Goal: Task Accomplishment & Management: Manage account settings

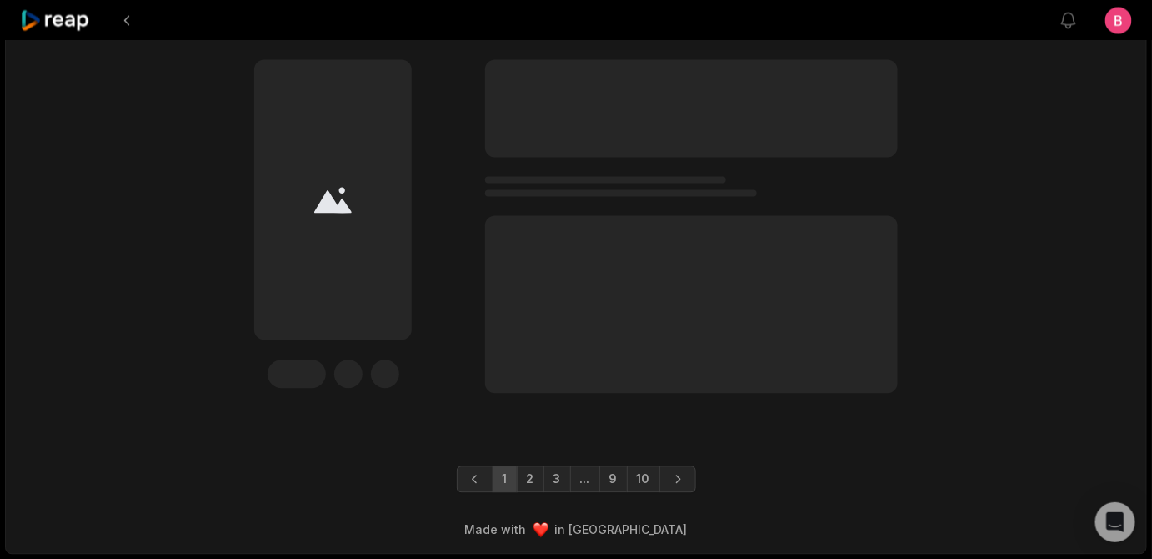
click at [660, 469] on link "10" at bounding box center [643, 478] width 33 height 27
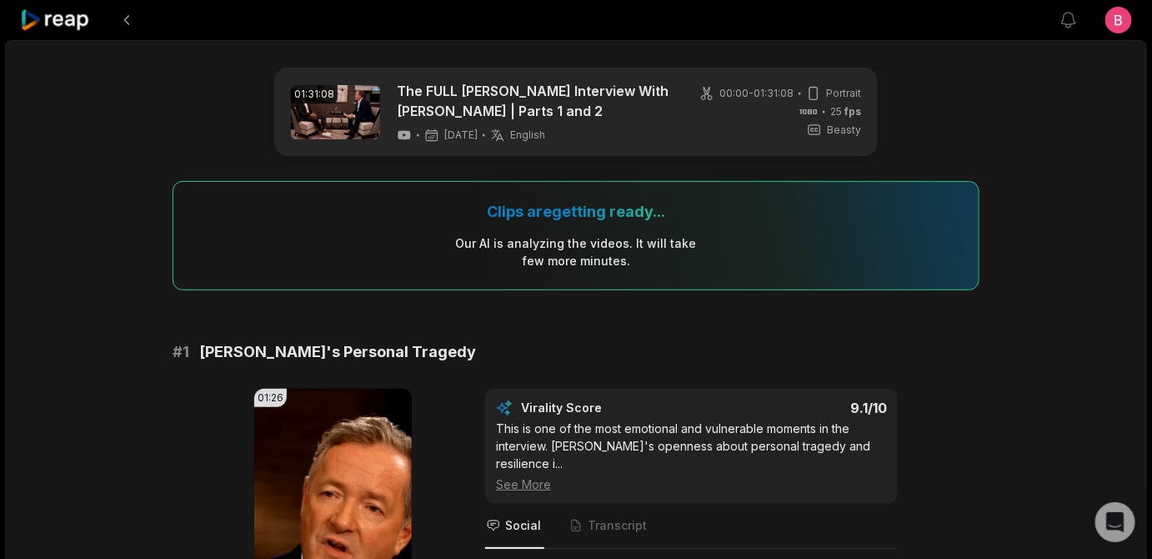
click at [63, 18] on icon at bounding box center [55, 20] width 71 height 23
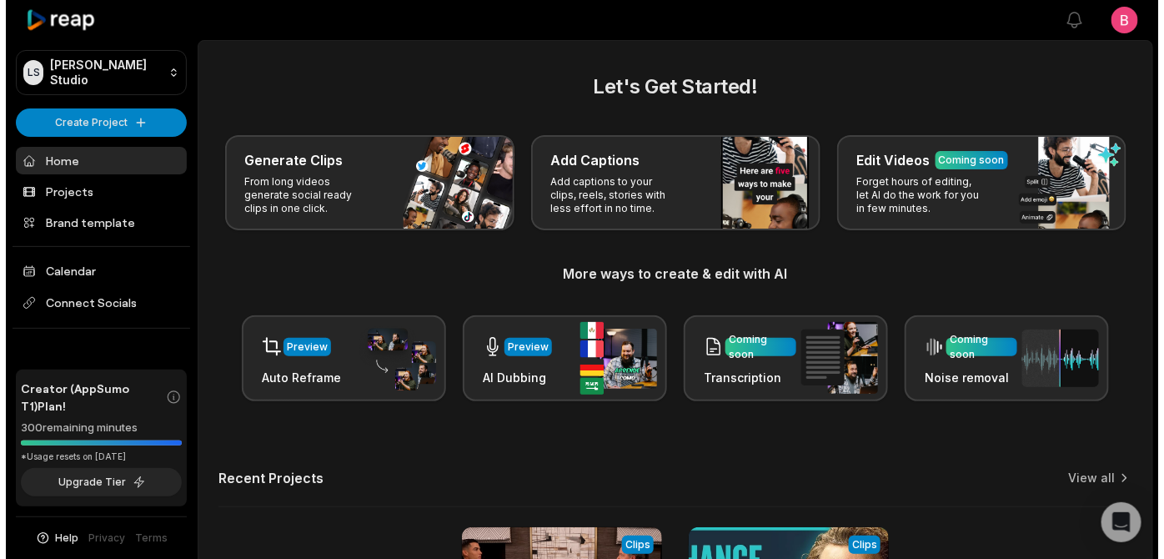
scroll to position [551, 0]
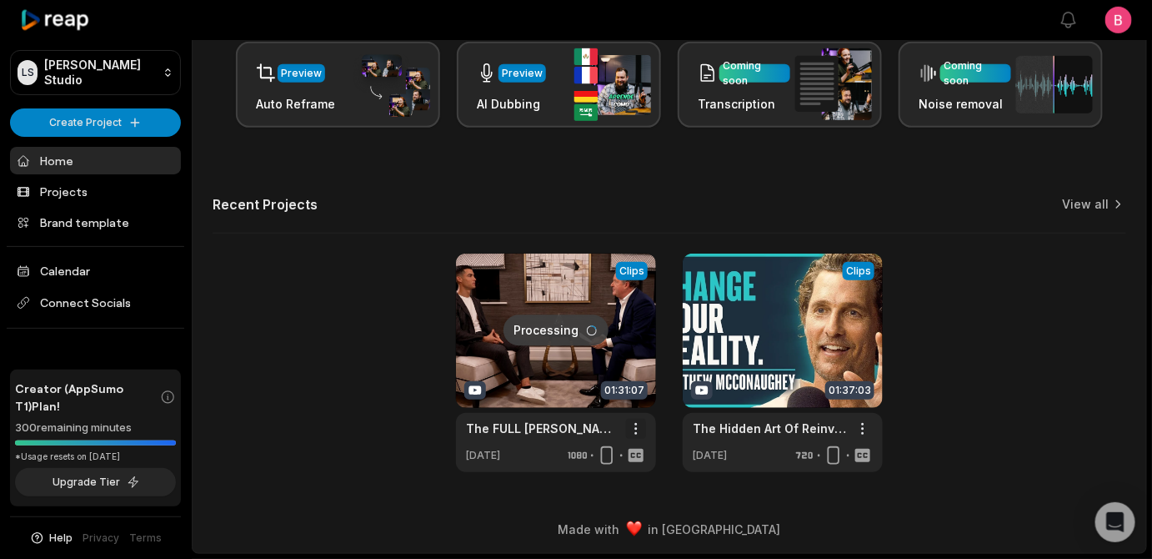
click at [625, 285] on html "LS Logan's Studio Create Project Home Projects Brand template Calendar Connect …" at bounding box center [576, 5] width 1152 height 559
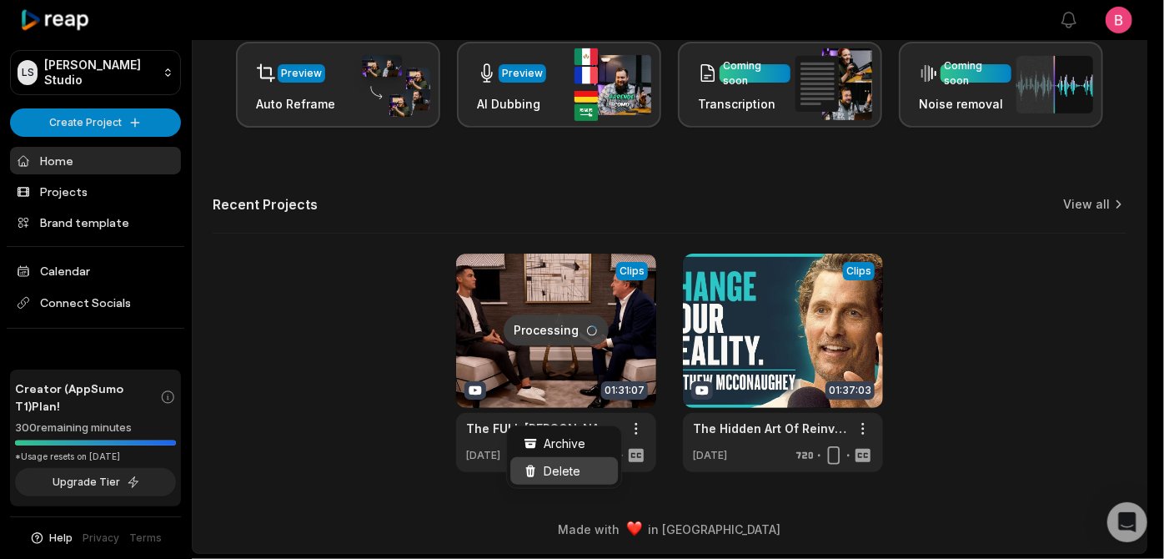
click at [580, 472] on span "Delete" at bounding box center [562, 471] width 37 height 18
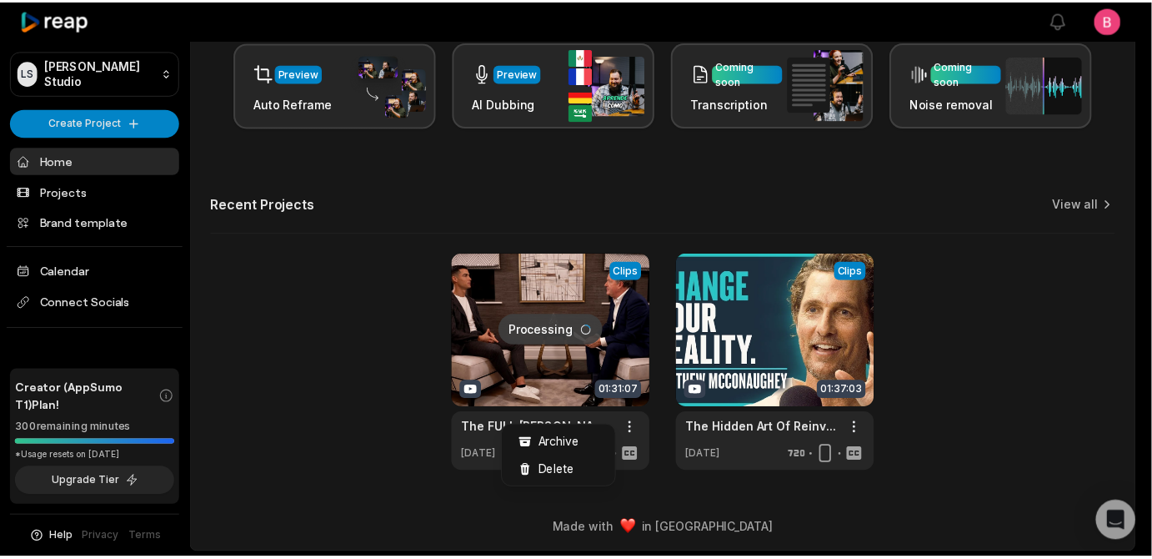
scroll to position [0, 0]
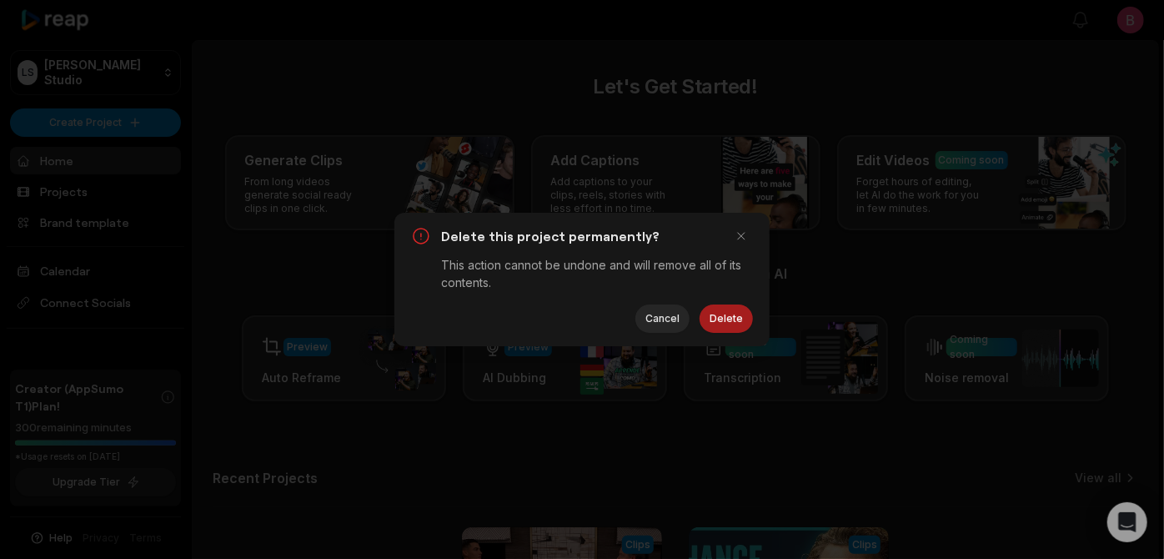
click at [712, 325] on button "Delete" at bounding box center [726, 318] width 53 height 28
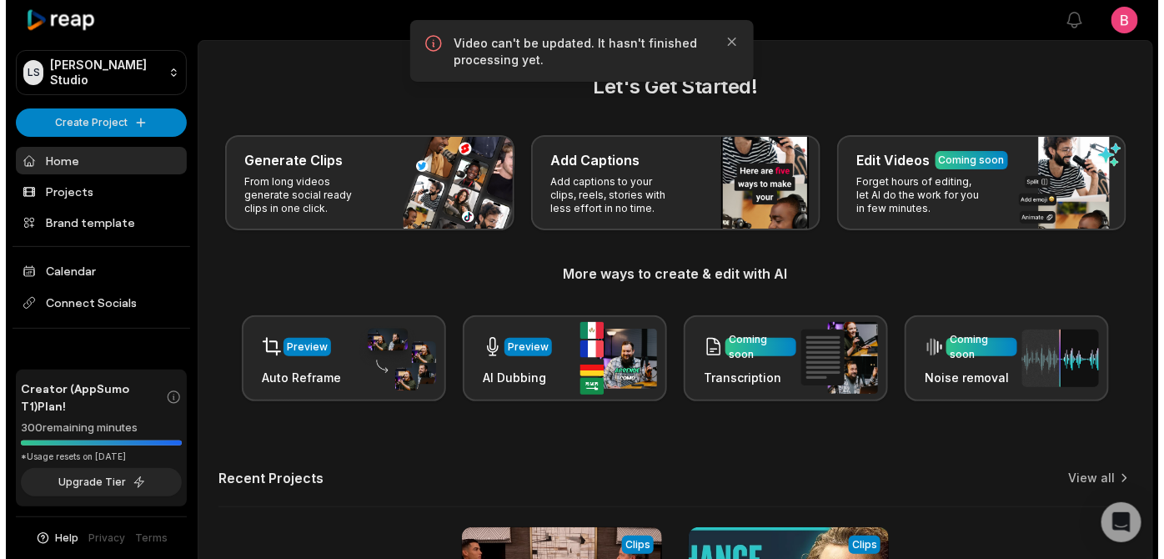
scroll to position [551, 0]
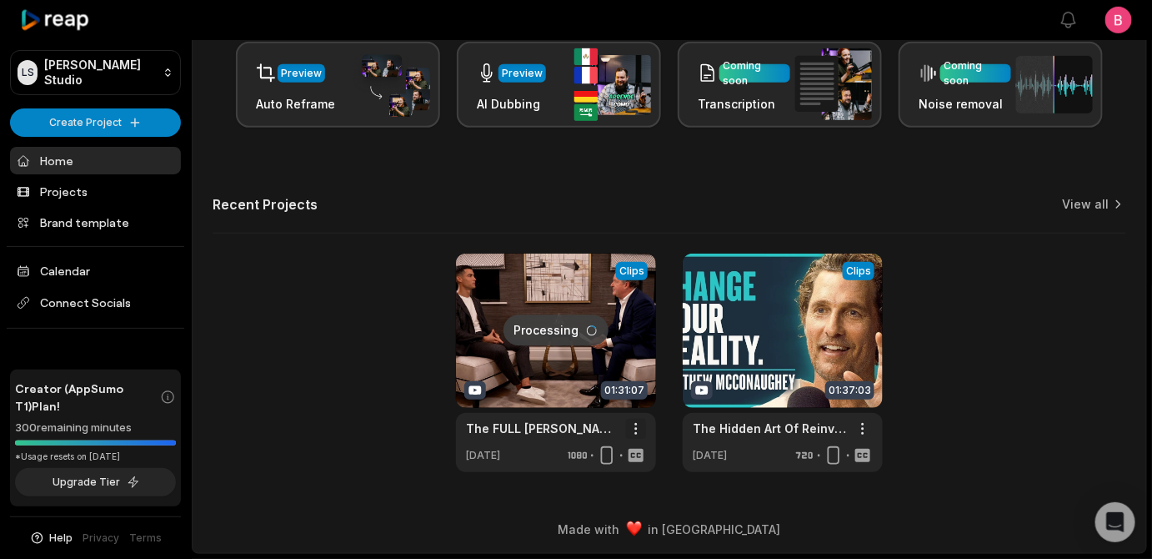
click at [631, 285] on html "LS Logan's Studio Create Project Home Projects Brand template Calendar Connect …" at bounding box center [576, 5] width 1152 height 559
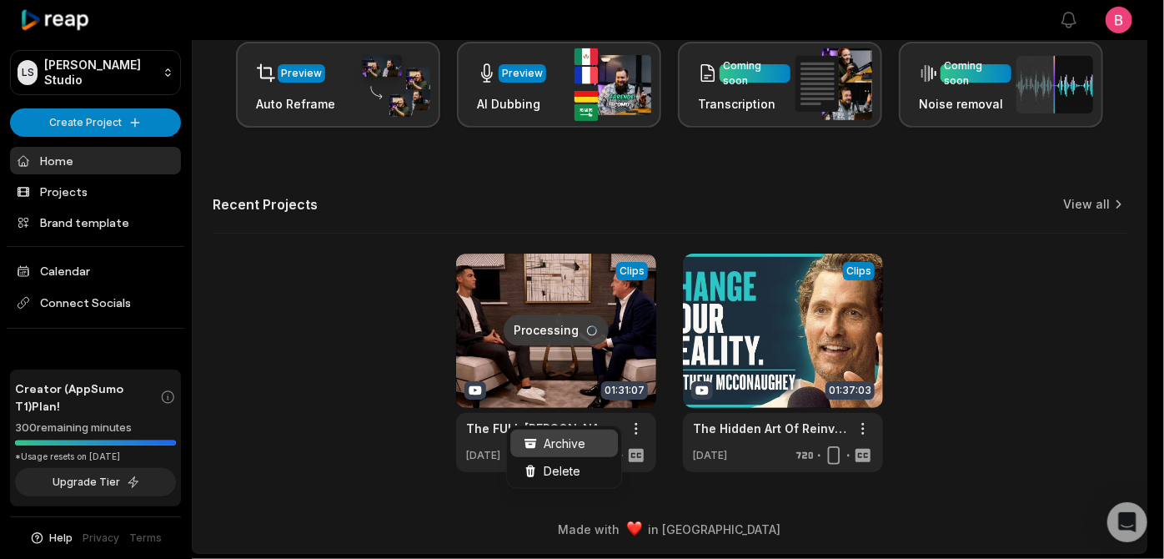
click at [565, 452] on span "Archive" at bounding box center [565, 443] width 42 height 18
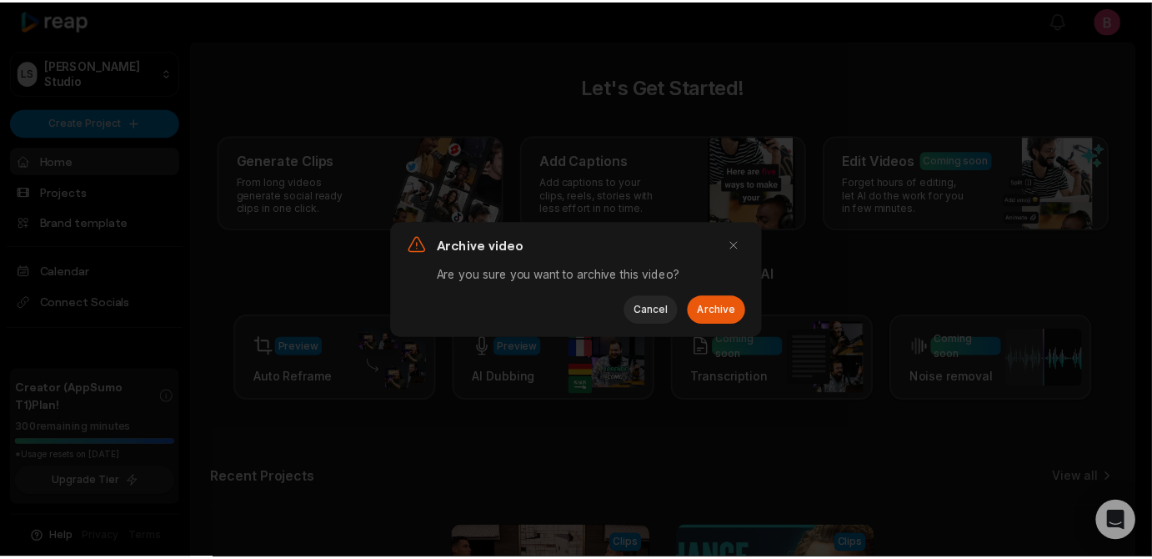
scroll to position [0, 0]
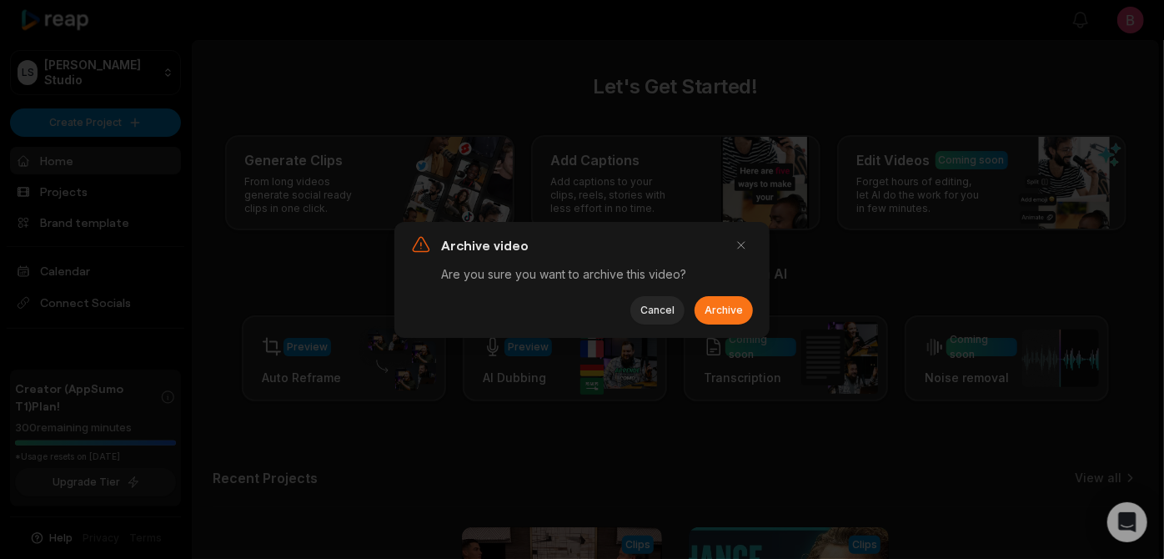
click at [711, 323] on button "Archive" at bounding box center [724, 310] width 58 height 28
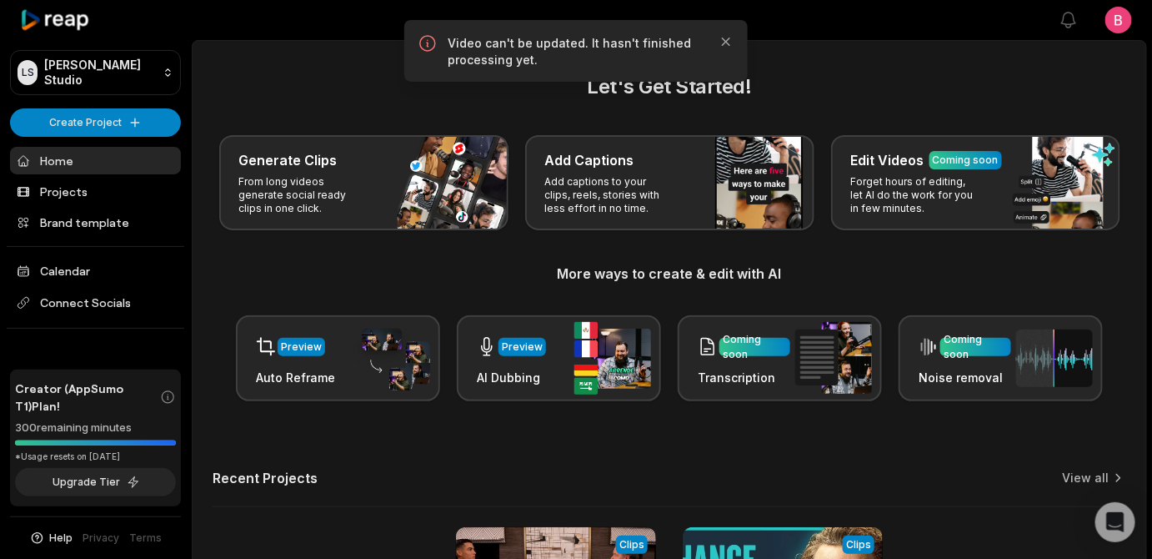
scroll to position [551, 0]
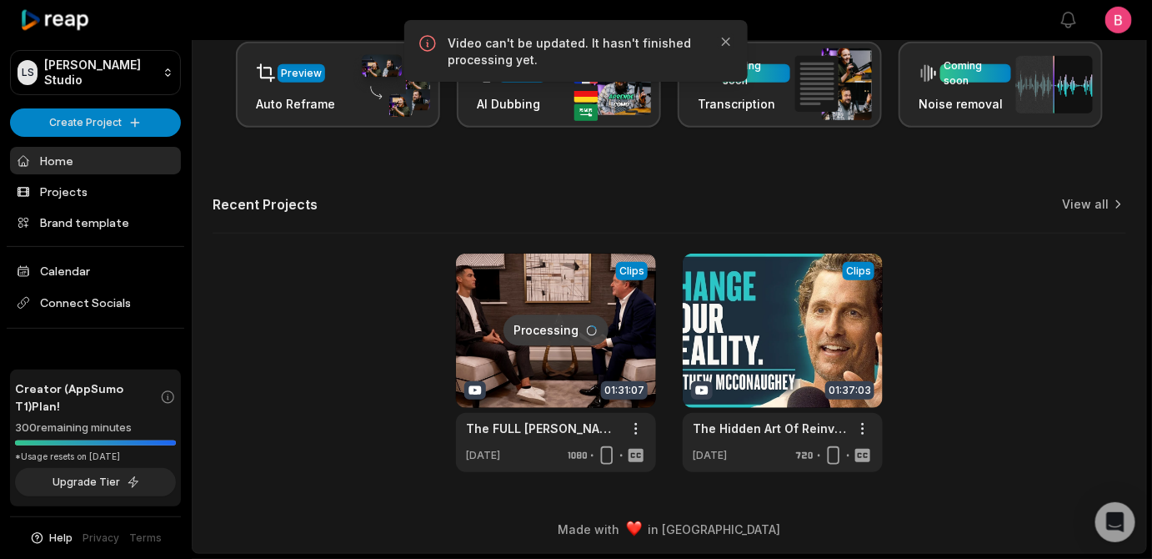
click at [600, 294] on link at bounding box center [556, 362] width 200 height 218
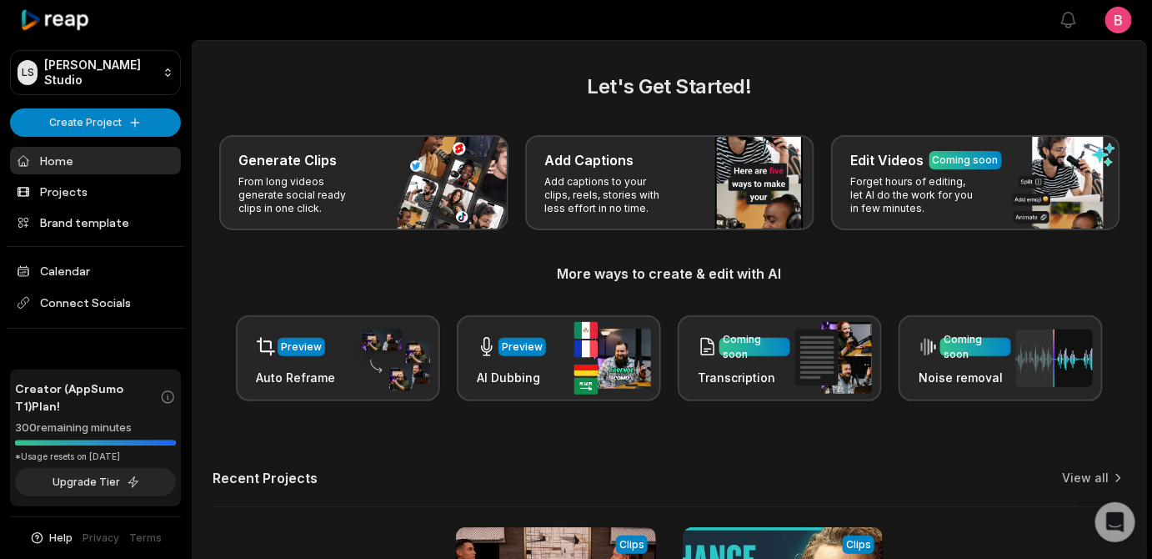
scroll to position [489, 0]
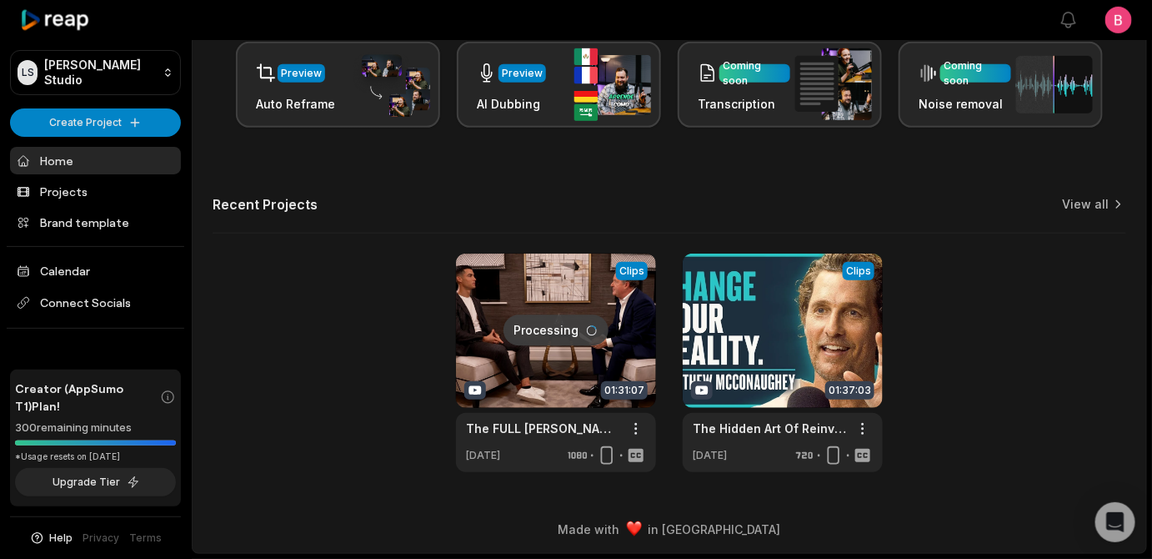
click at [469, 353] on link at bounding box center [556, 362] width 200 height 218
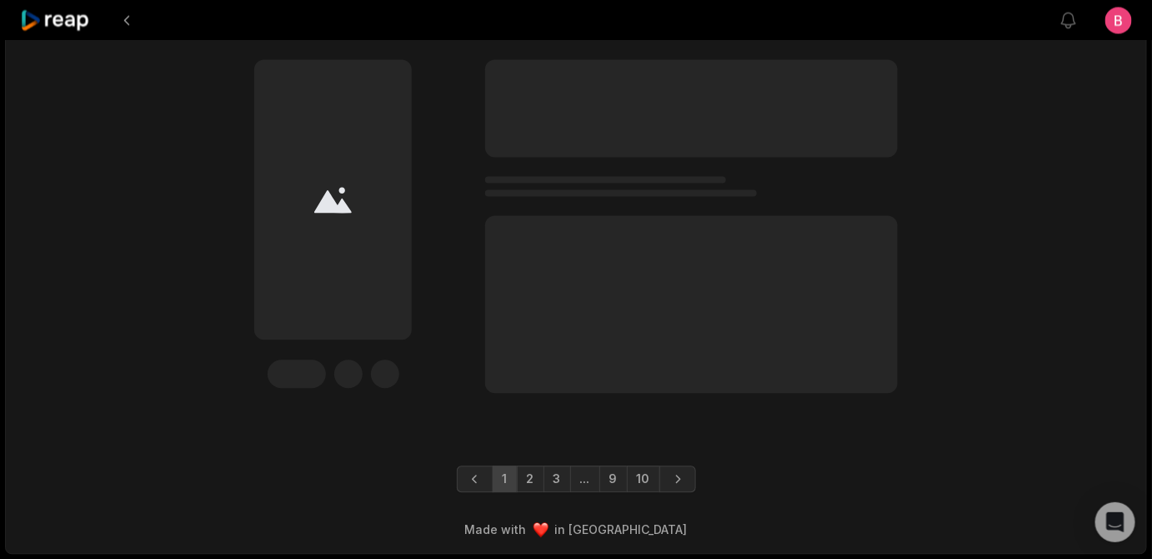
scroll to position [5933, 0]
click at [660, 465] on link "10" at bounding box center [643, 478] width 33 height 27
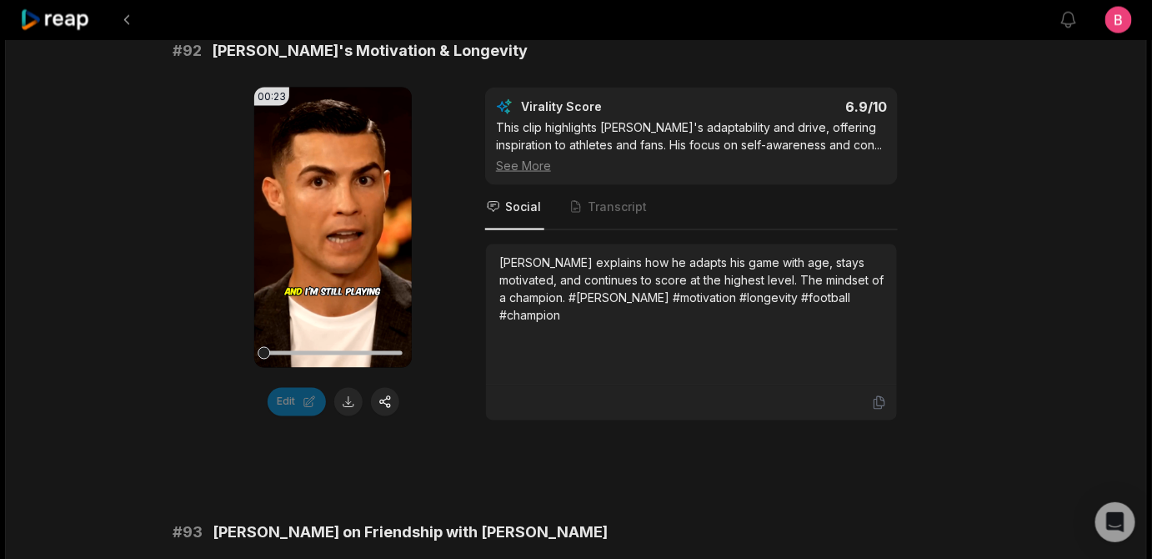
scroll to position [0, 0]
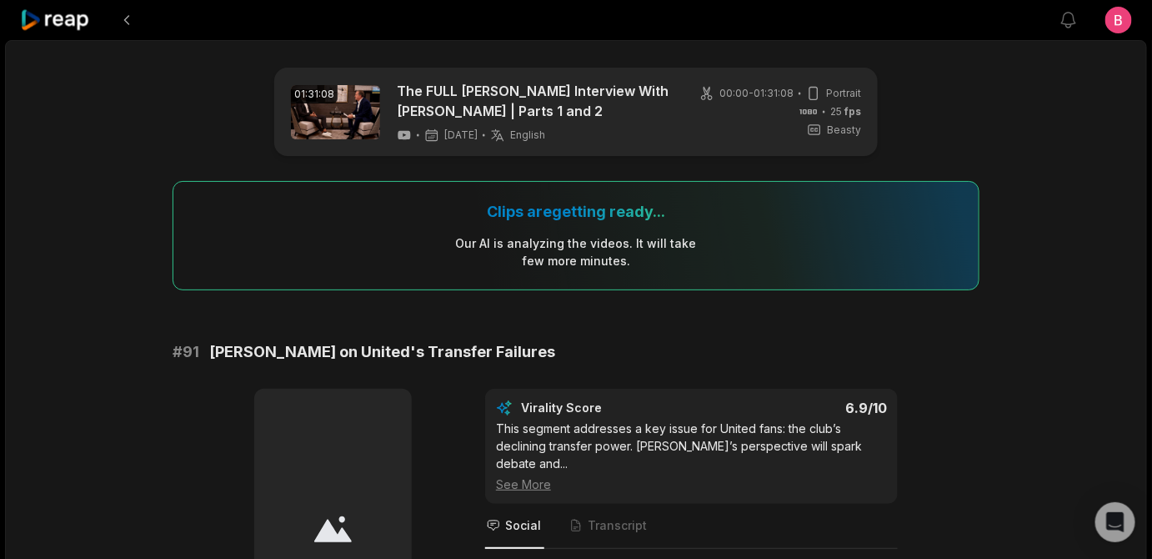
click at [51, 20] on icon at bounding box center [55, 20] width 71 height 23
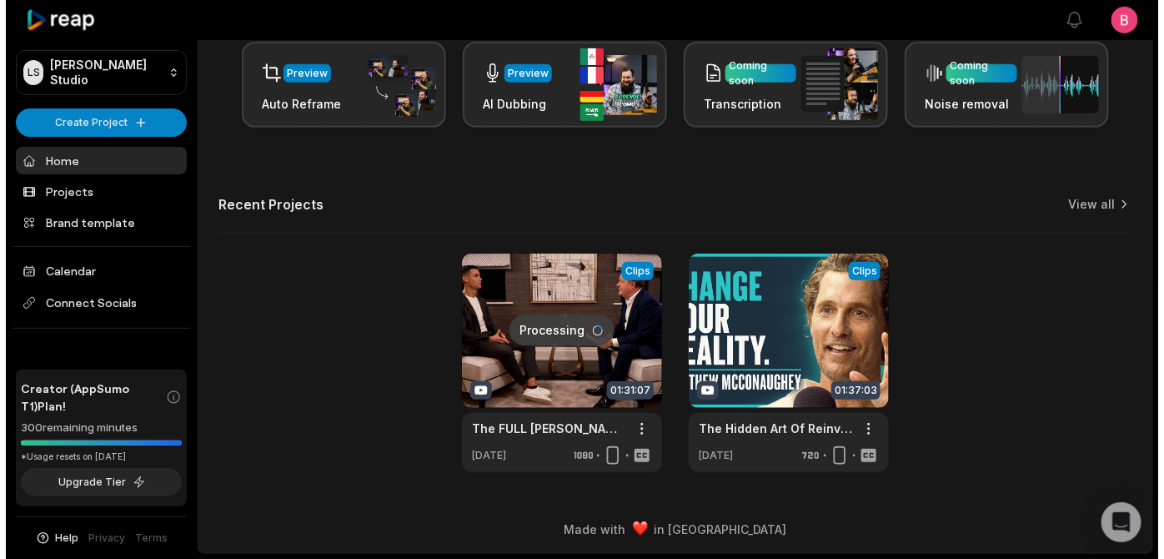
scroll to position [551, 0]
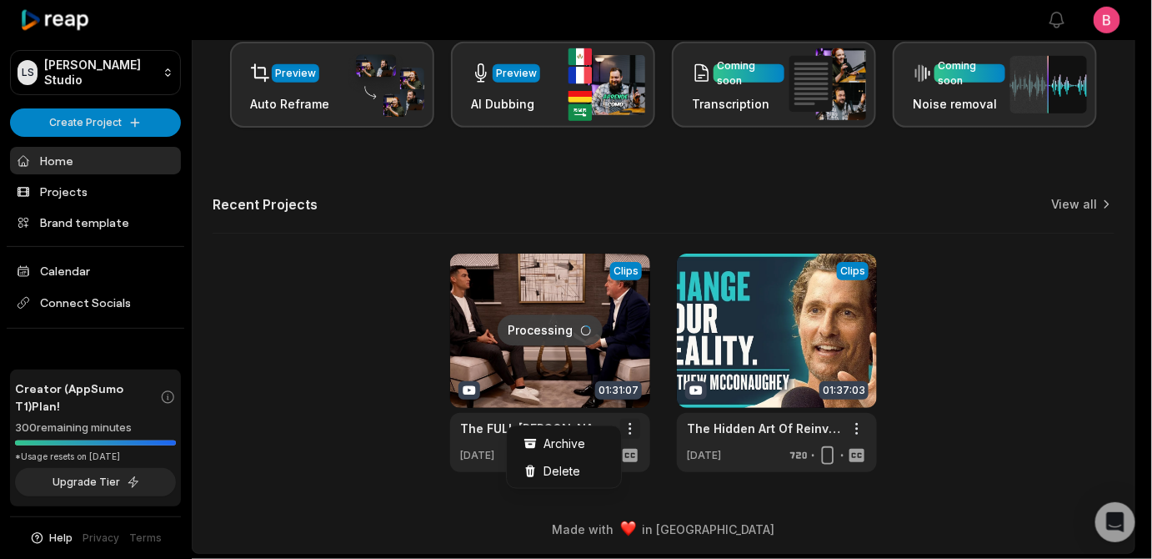
click at [627, 285] on html "[PERSON_NAME] Studio Create Project Home Projects Brand template Calendar Conne…" at bounding box center [576, 5] width 1152 height 559
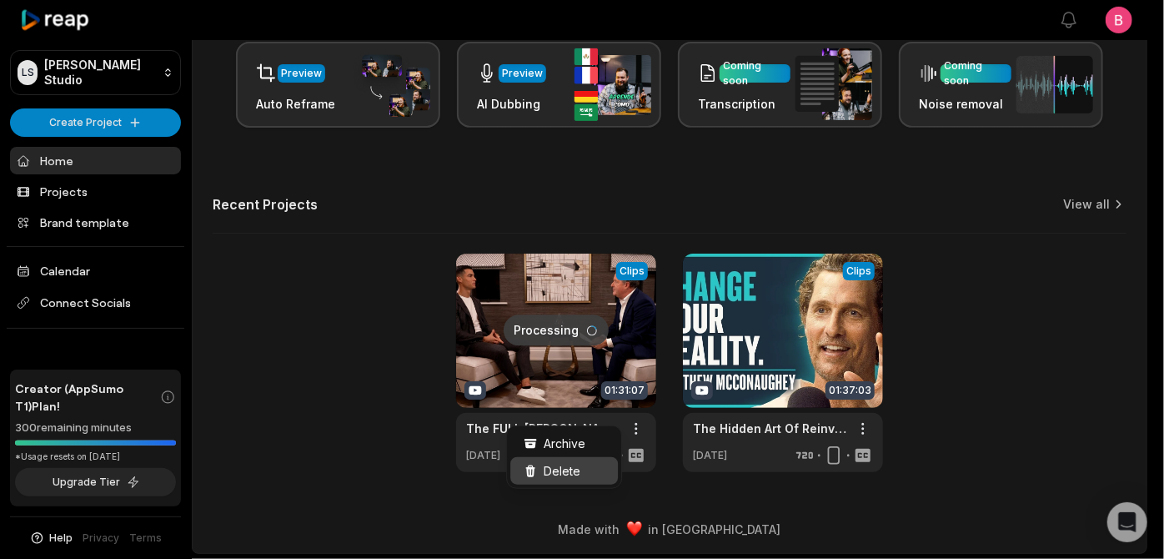
click at [580, 479] on span "Delete" at bounding box center [562, 471] width 37 height 18
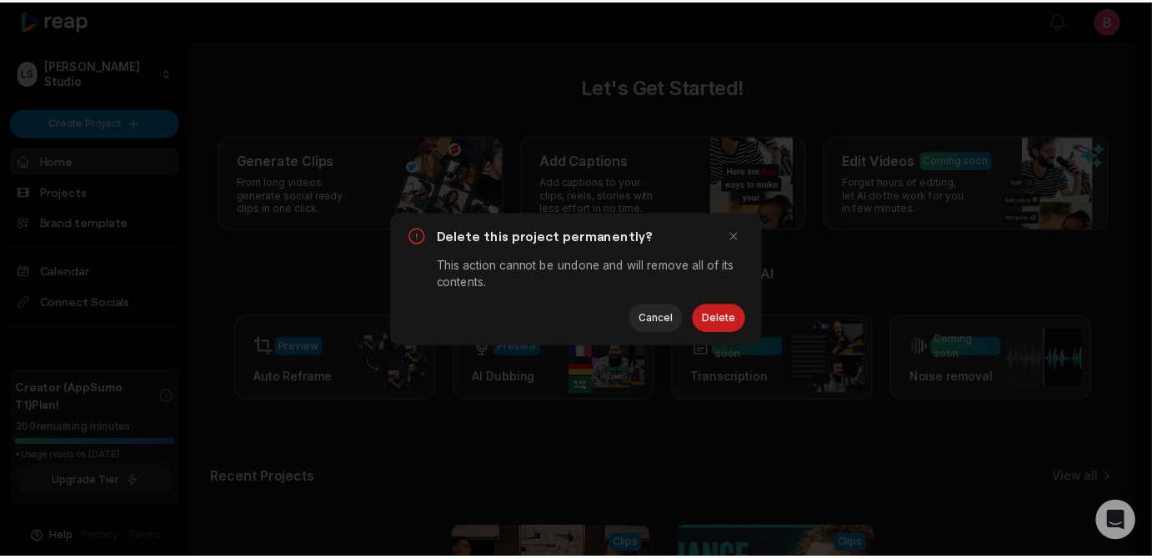
scroll to position [0, 0]
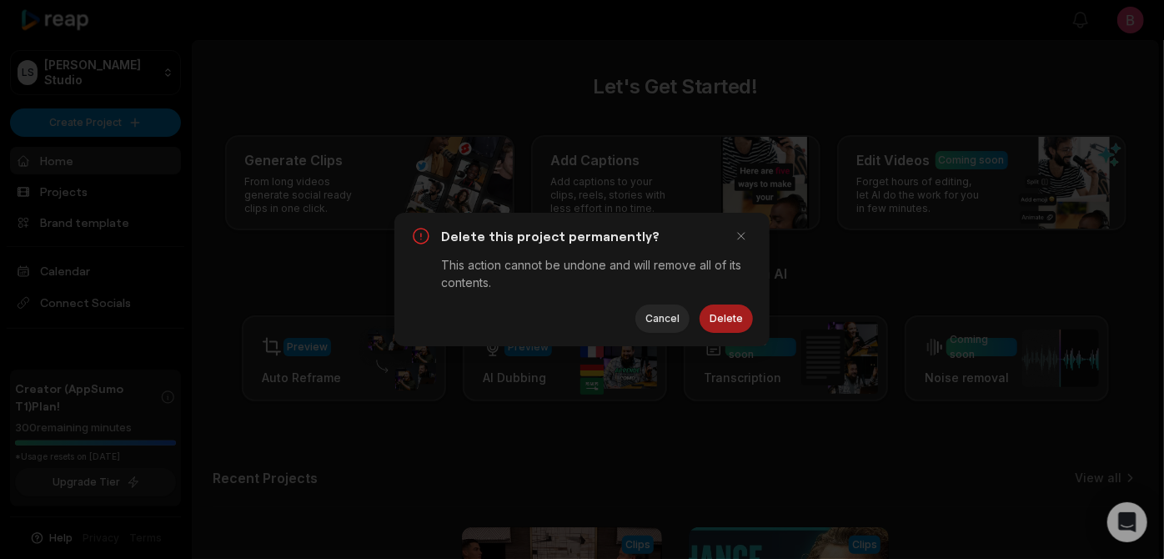
click at [700, 320] on button "Delete" at bounding box center [726, 318] width 53 height 28
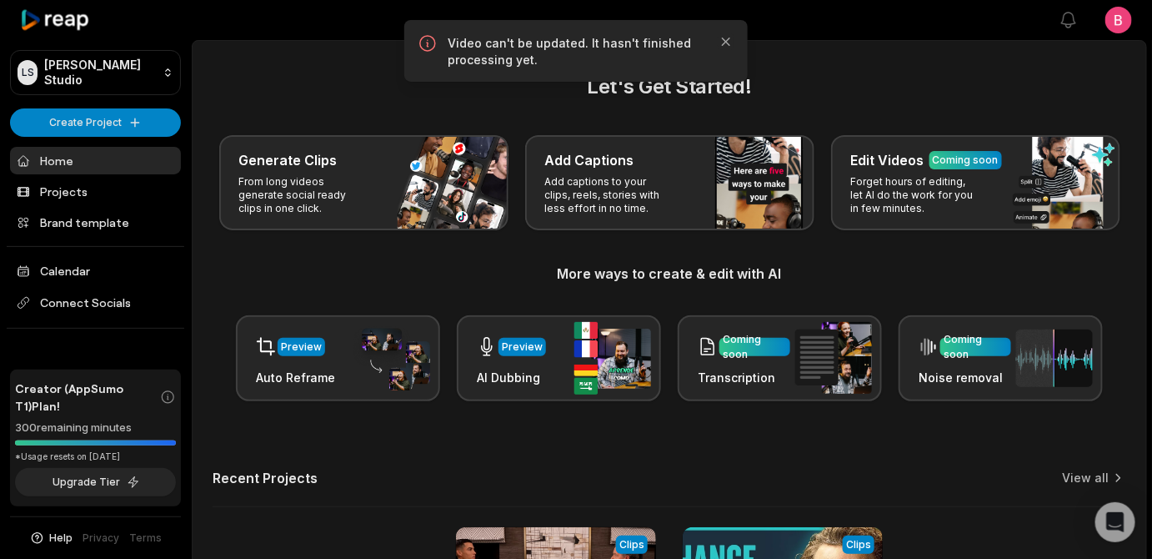
click at [262, 230] on div "Generate Clips From long videos generate social ready clips in one click. Add C…" at bounding box center [670, 182] width 914 height 95
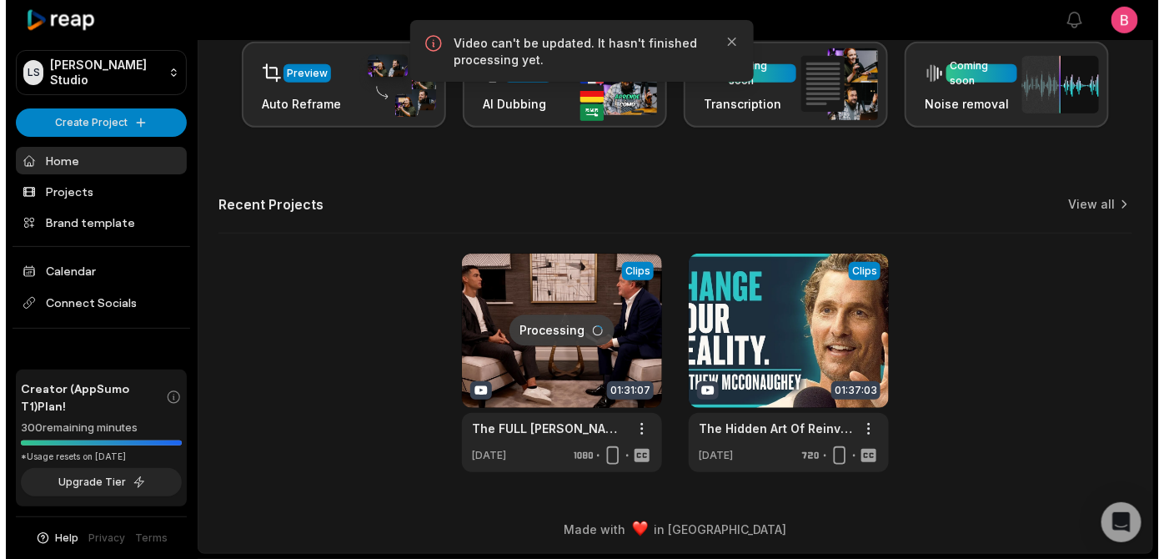
scroll to position [551, 0]
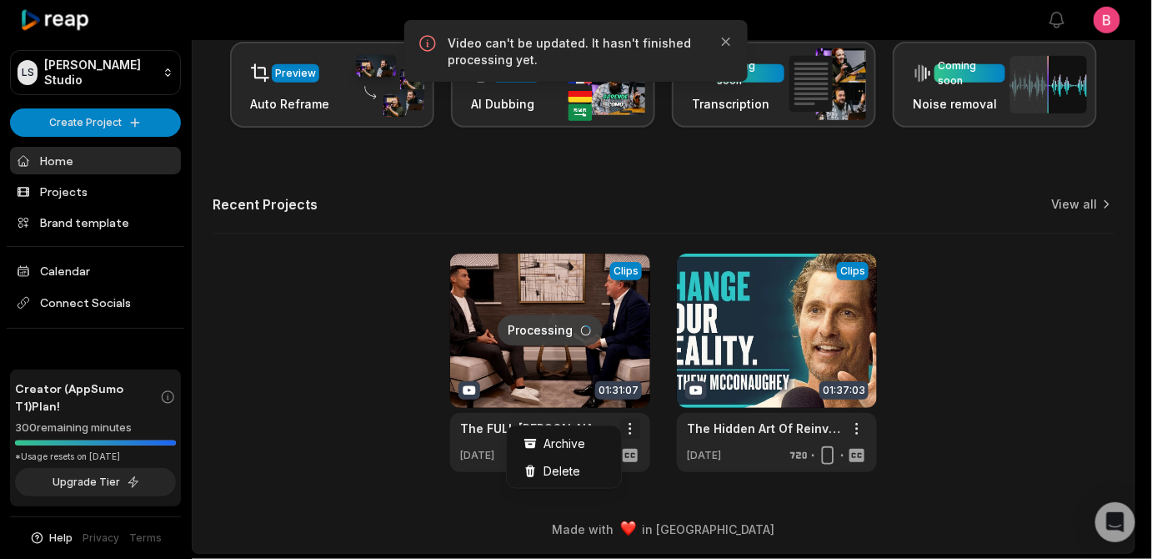
click at [625, 285] on html "[PERSON_NAME] Studio Create Project Home Projects Brand template Calendar Conne…" at bounding box center [576, 5] width 1152 height 559
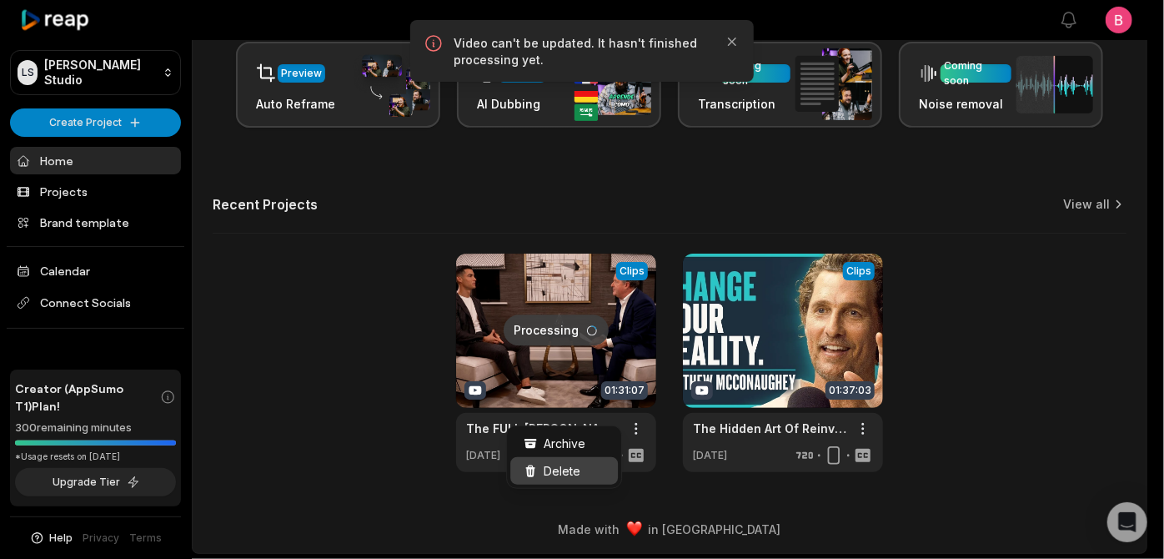
click at [580, 474] on span "Delete" at bounding box center [562, 471] width 37 height 18
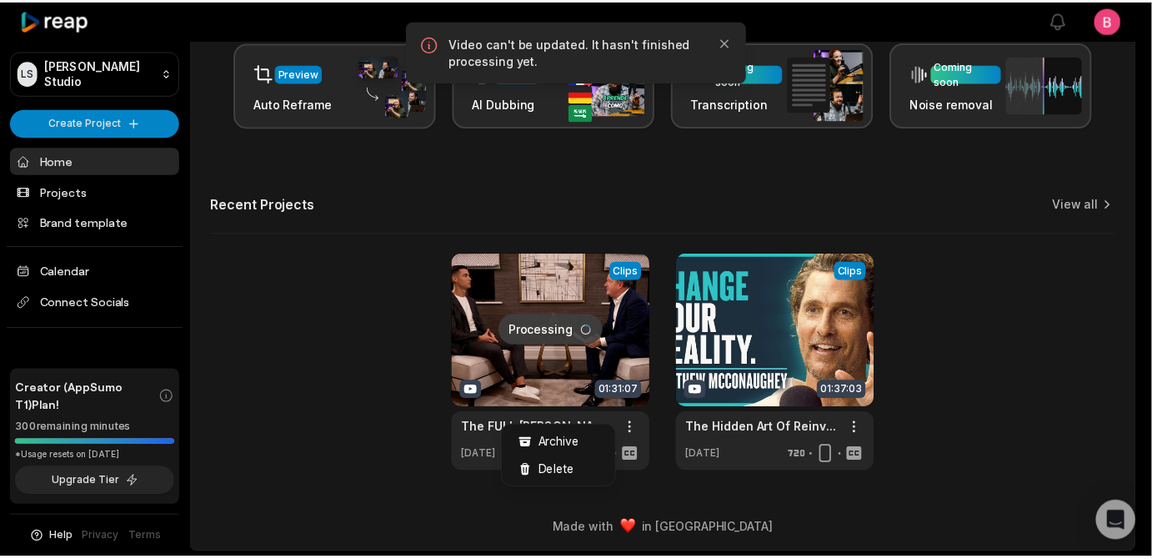
scroll to position [0, 0]
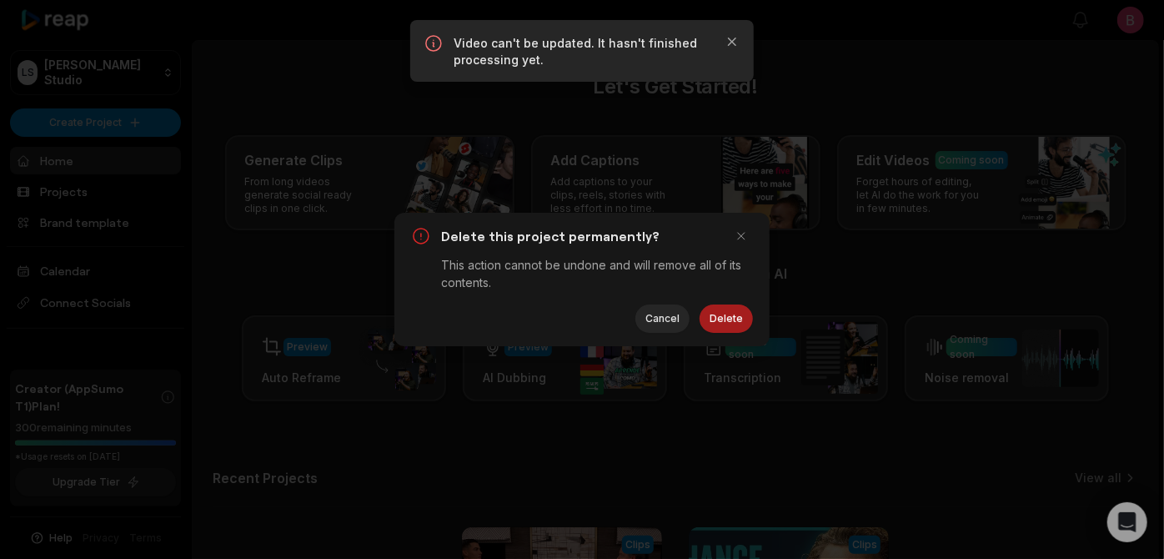
click at [720, 320] on button "Delete" at bounding box center [726, 318] width 53 height 28
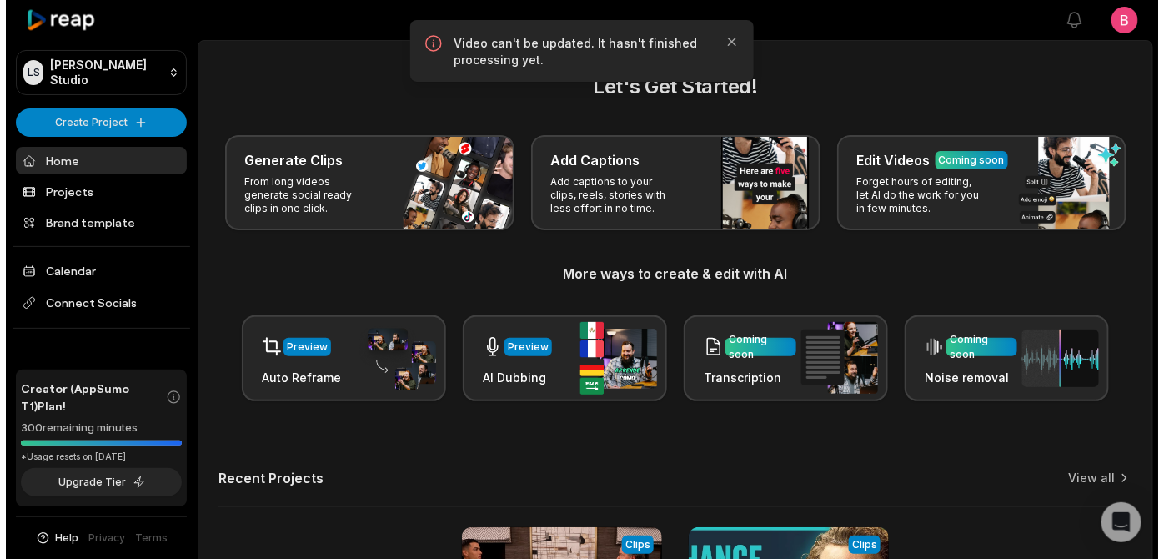
scroll to position [489, 0]
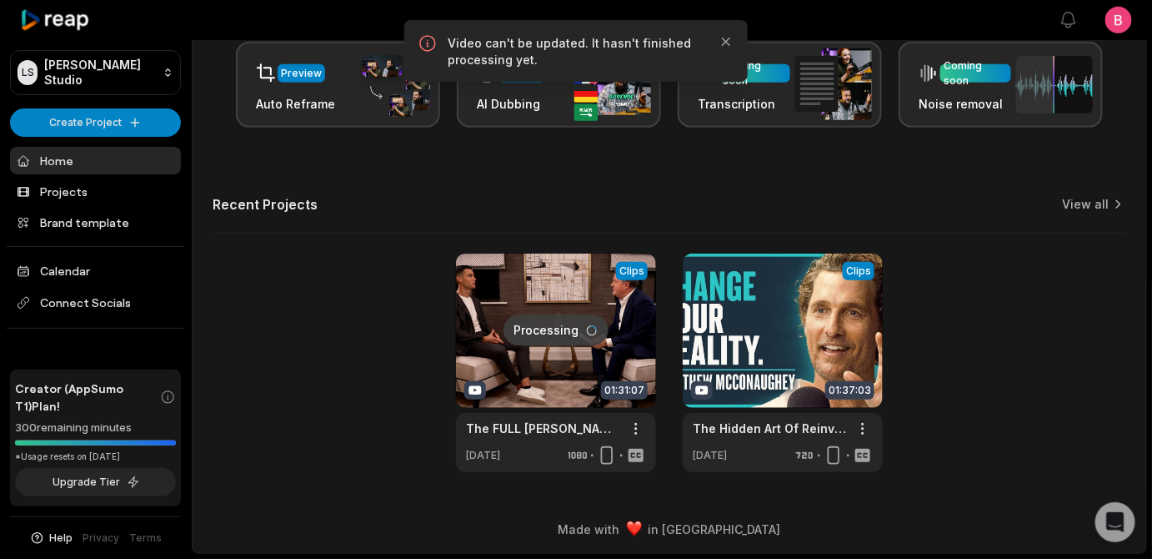
click at [627, 285] on html "[PERSON_NAME] Studio Create Project Home Projects Brand template Calendar Conne…" at bounding box center [576, 5] width 1152 height 559
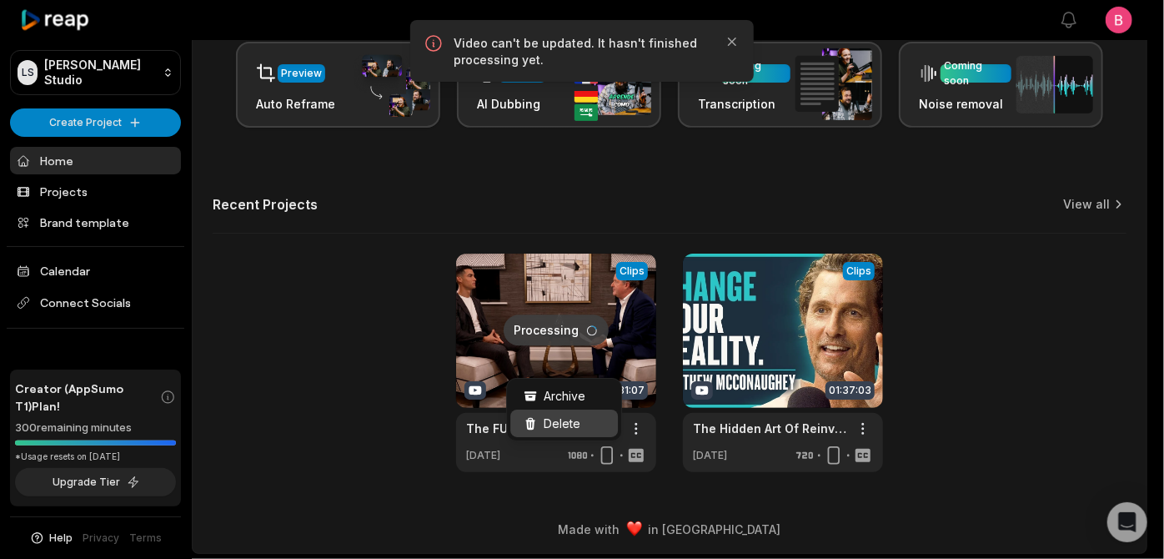
click at [580, 427] on span "Delete" at bounding box center [562, 423] width 37 height 18
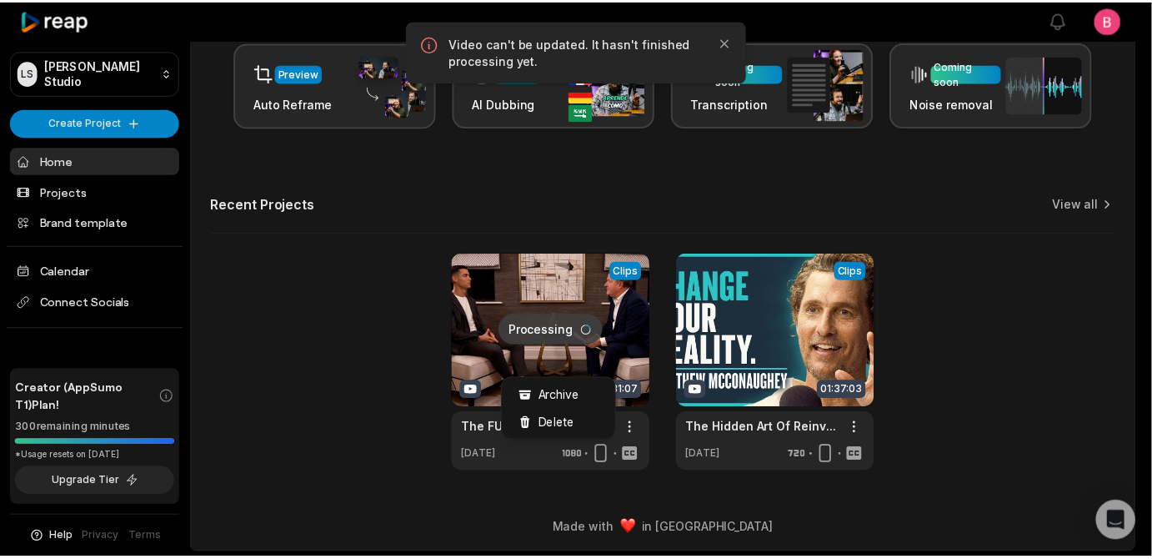
scroll to position [0, 0]
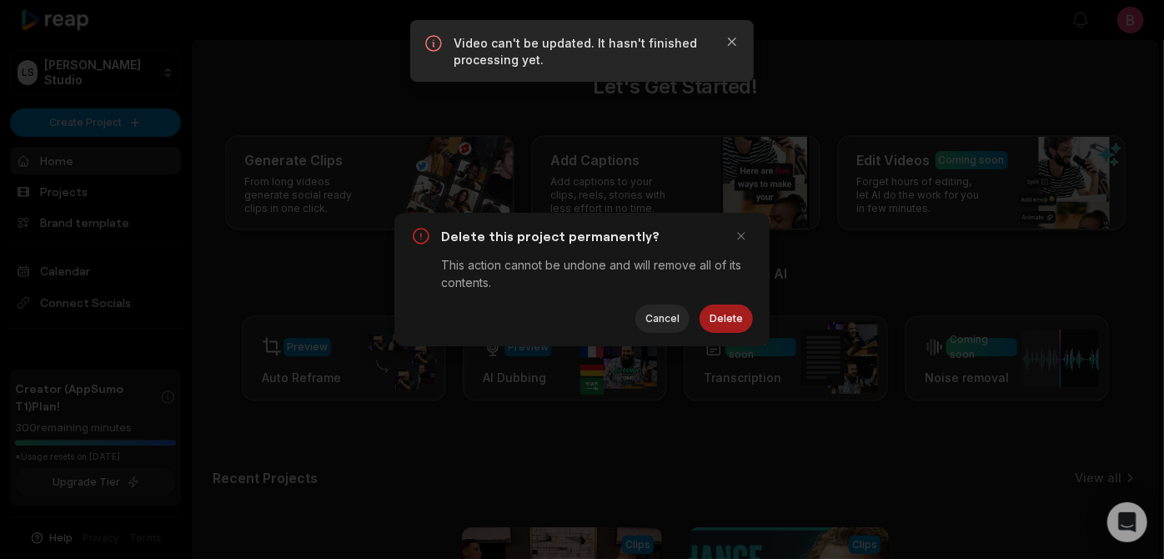
click at [728, 332] on button "Delete" at bounding box center [726, 318] width 53 height 28
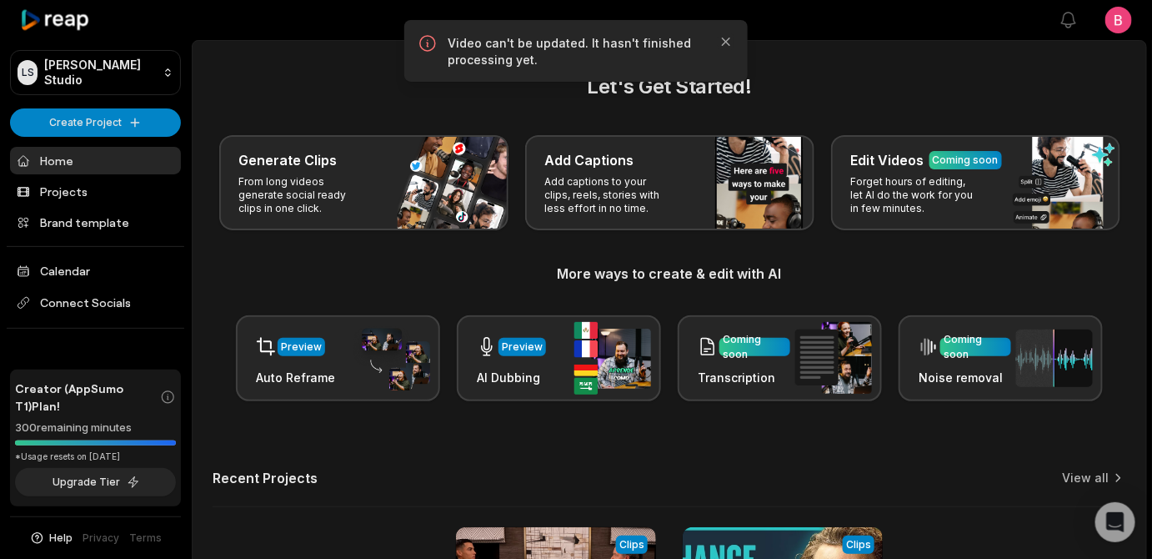
click at [252, 230] on div "Generate Clips From long videos generate social ready clips in one click. Add C…" at bounding box center [670, 182] width 914 height 95
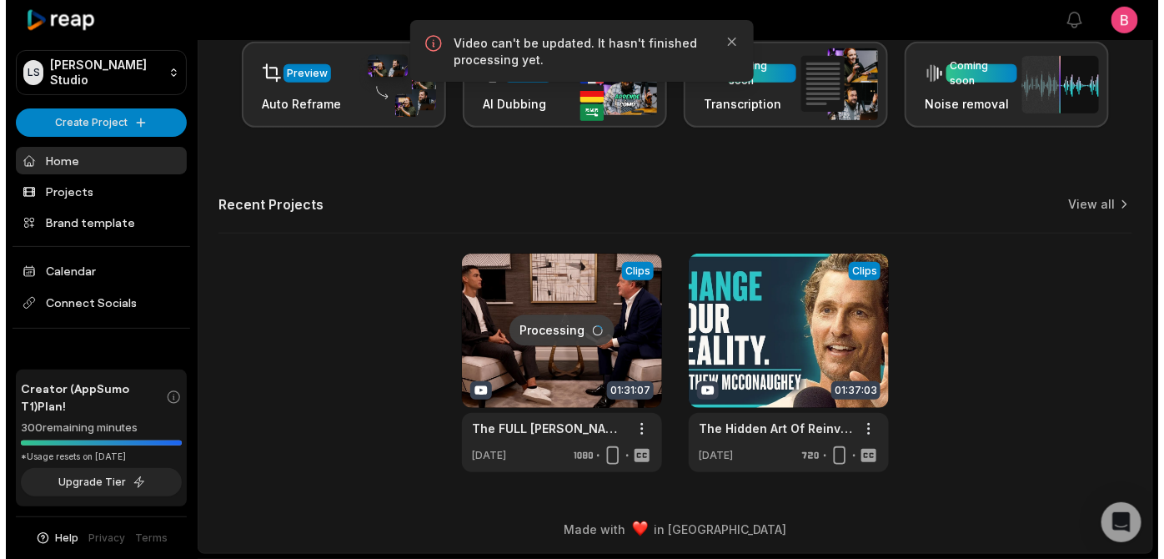
scroll to position [551, 0]
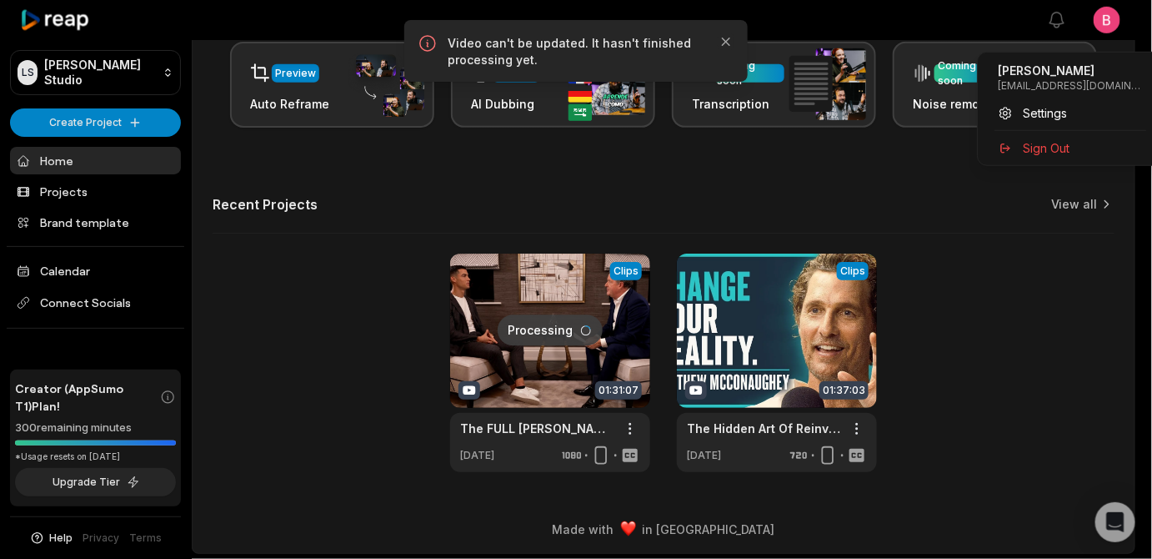
click at [1111, 24] on html "[PERSON_NAME] Studio Create Project Home Projects Brand template Calendar Conne…" at bounding box center [576, 5] width 1152 height 559
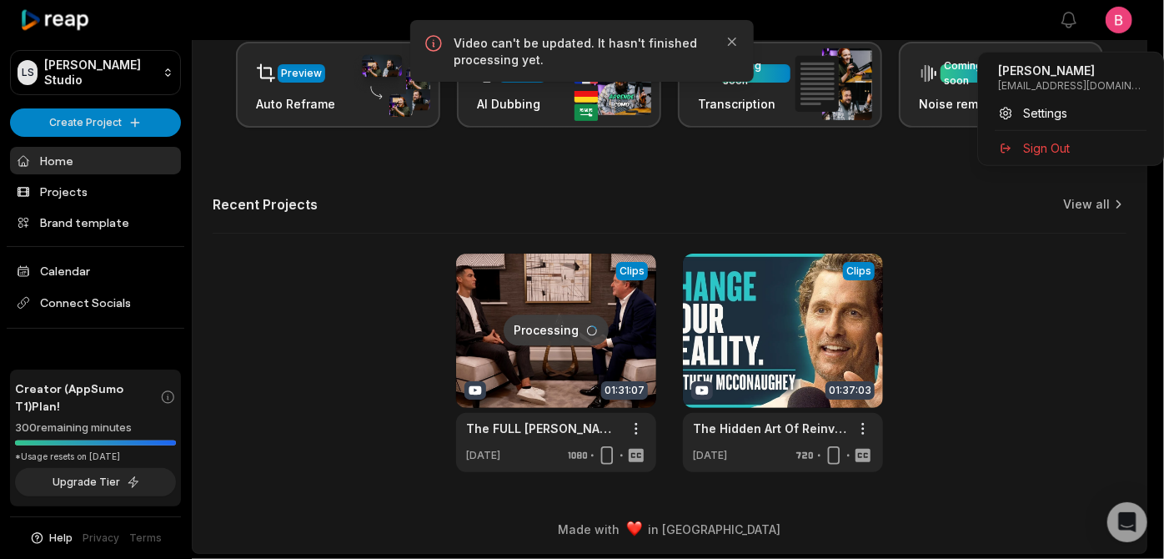
click at [1123, 285] on html "[PERSON_NAME] Studio Create Project Home Projects Brand template Calendar Conne…" at bounding box center [582, 5] width 1164 height 559
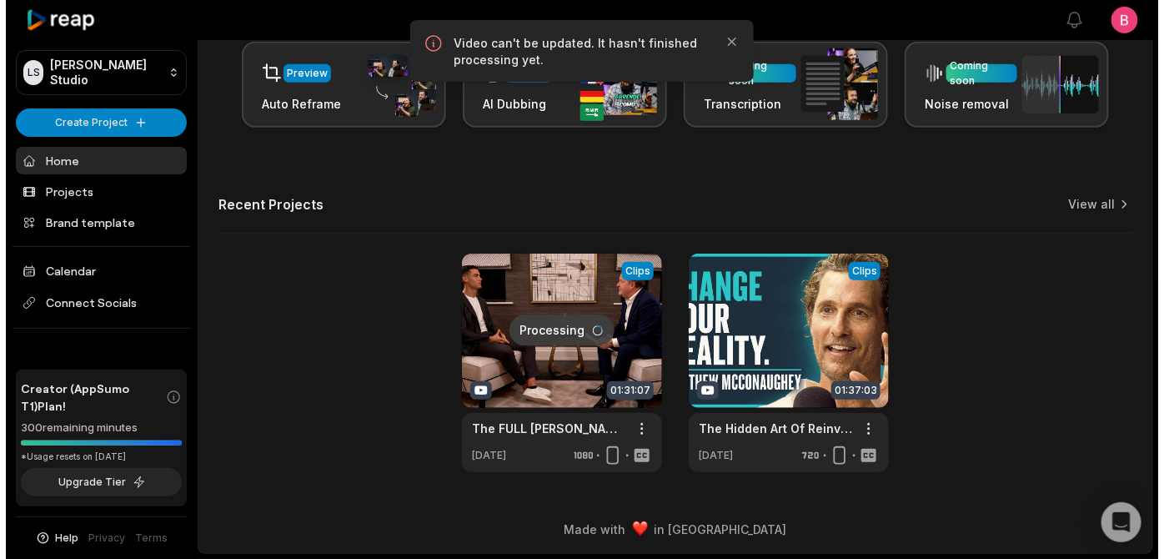
scroll to position [551, 0]
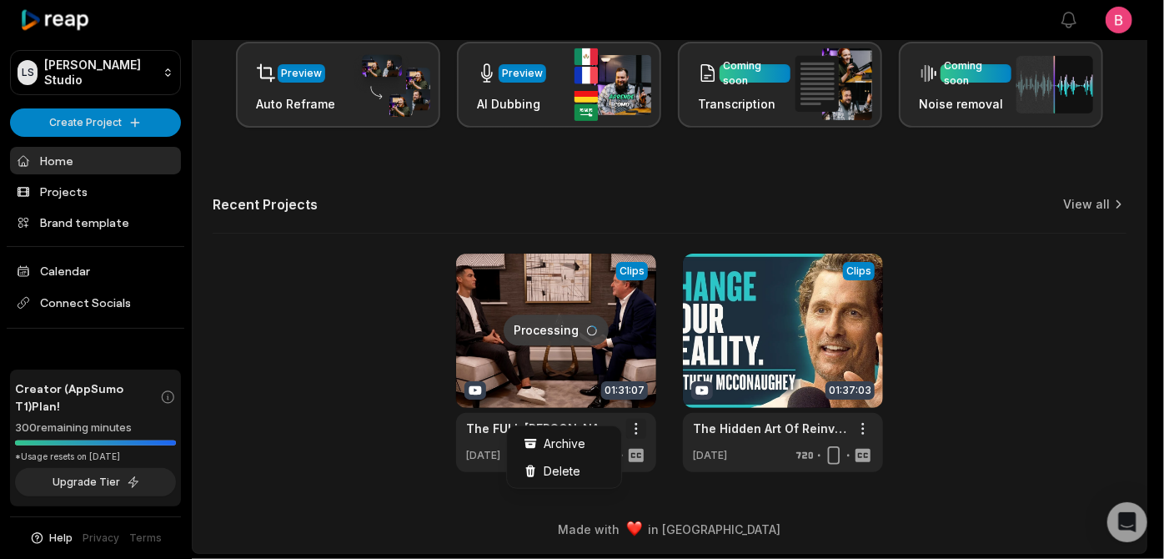
click at [628, 285] on html "[PERSON_NAME] Studio Create Project Home Projects Brand template Calendar Conne…" at bounding box center [582, 5] width 1164 height 559
click at [580, 479] on span "Delete" at bounding box center [562, 471] width 37 height 18
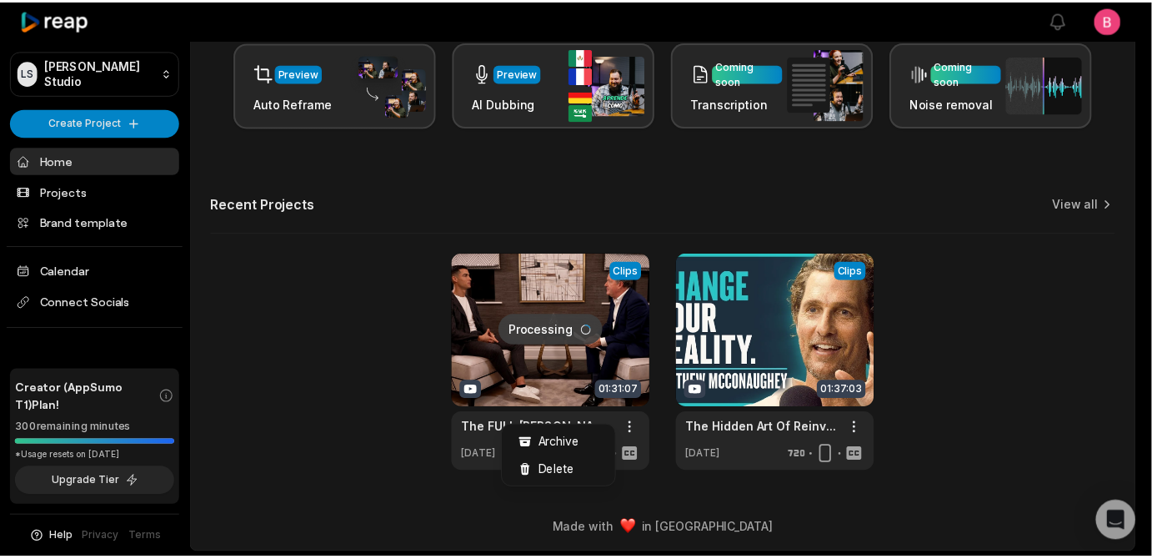
scroll to position [0, 0]
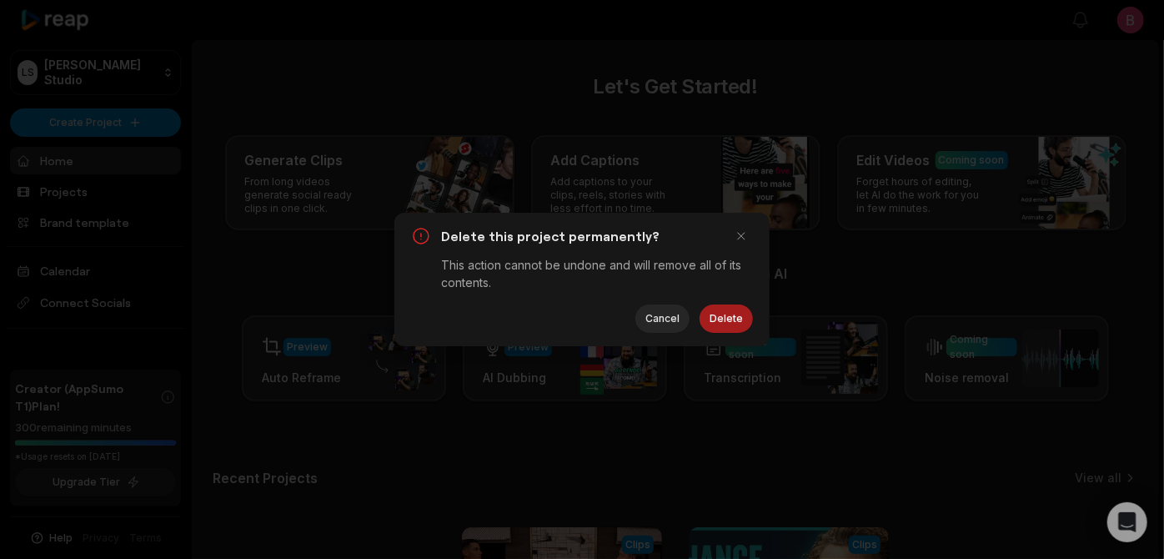
click at [727, 328] on button "Delete" at bounding box center [726, 318] width 53 height 28
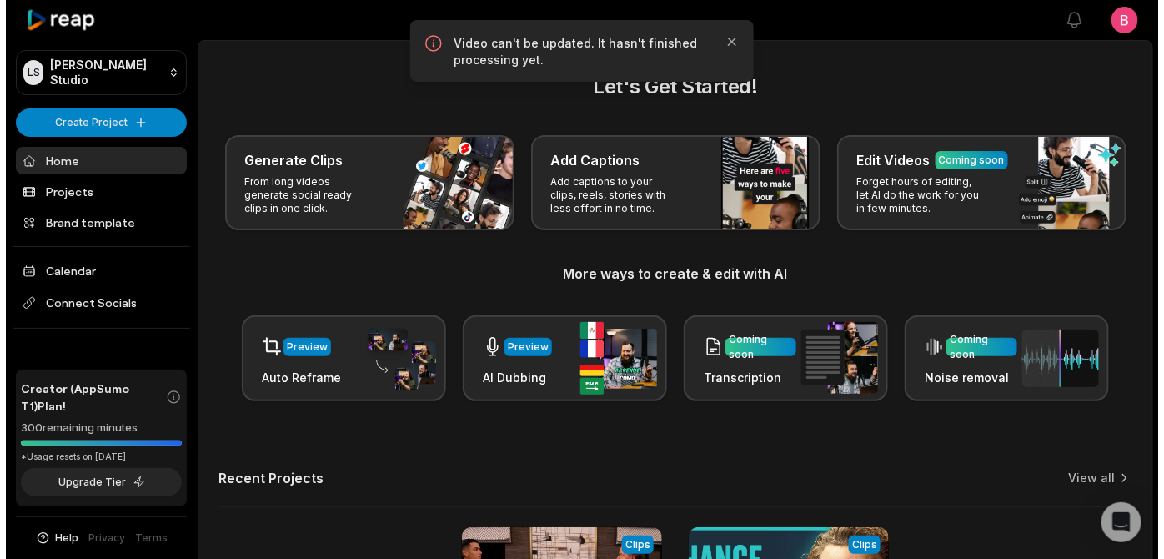
scroll to position [551, 0]
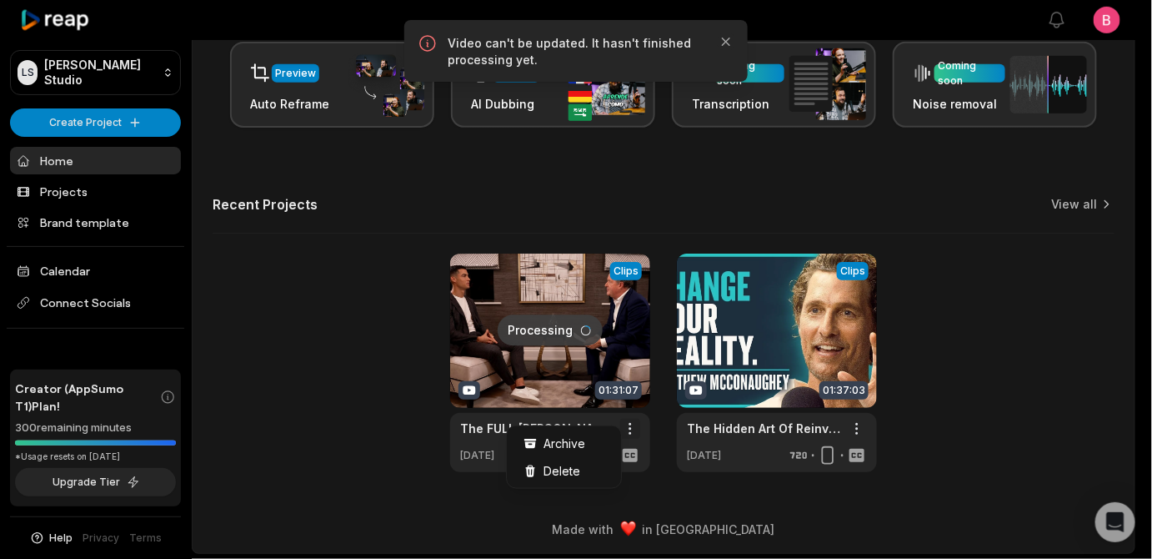
click at [626, 285] on html "[PERSON_NAME] Studio Create Project Home Projects Brand template Calendar Conne…" at bounding box center [576, 5] width 1152 height 559
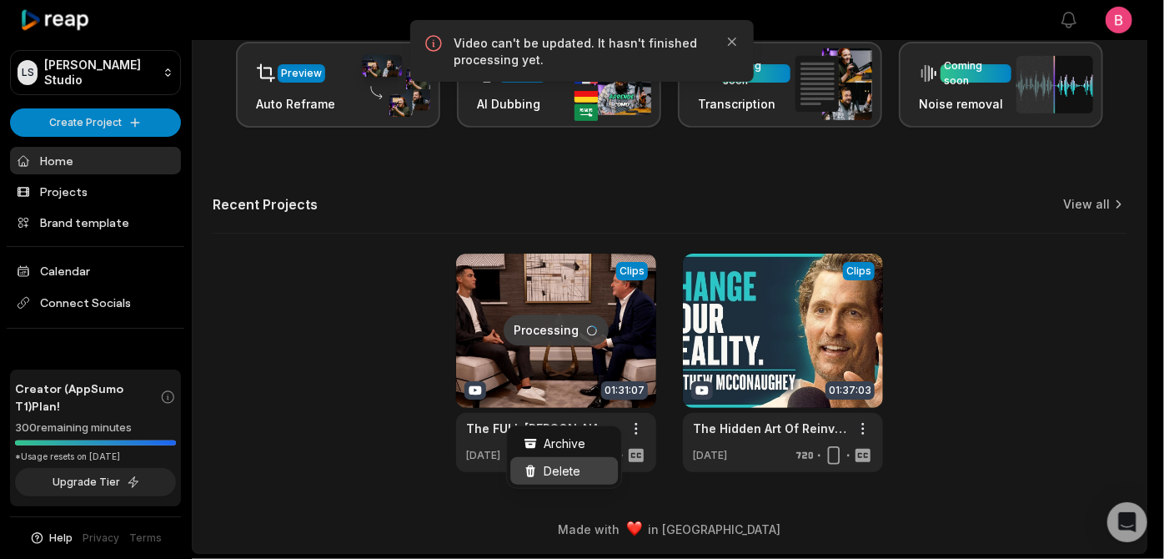
click at [600, 476] on div "Delete" at bounding box center [564, 471] width 108 height 28
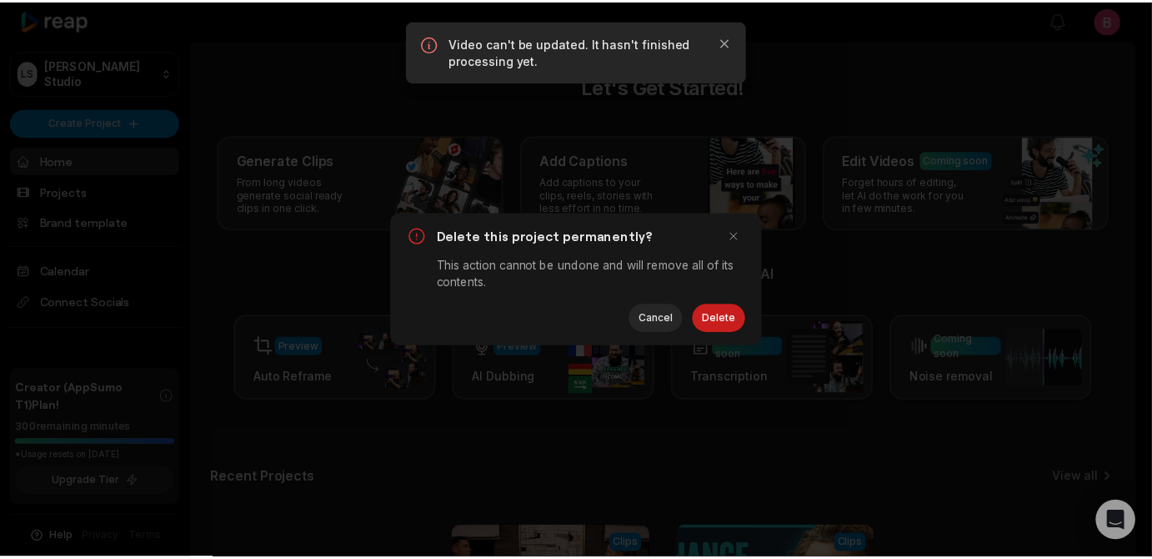
scroll to position [0, 0]
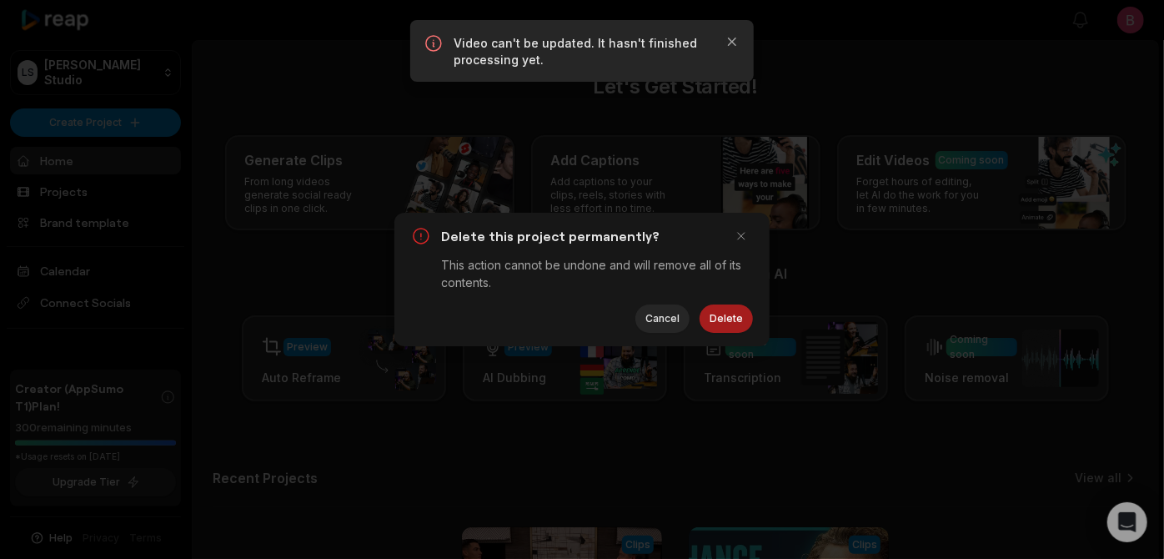
click at [727, 330] on button "Delete" at bounding box center [726, 318] width 53 height 28
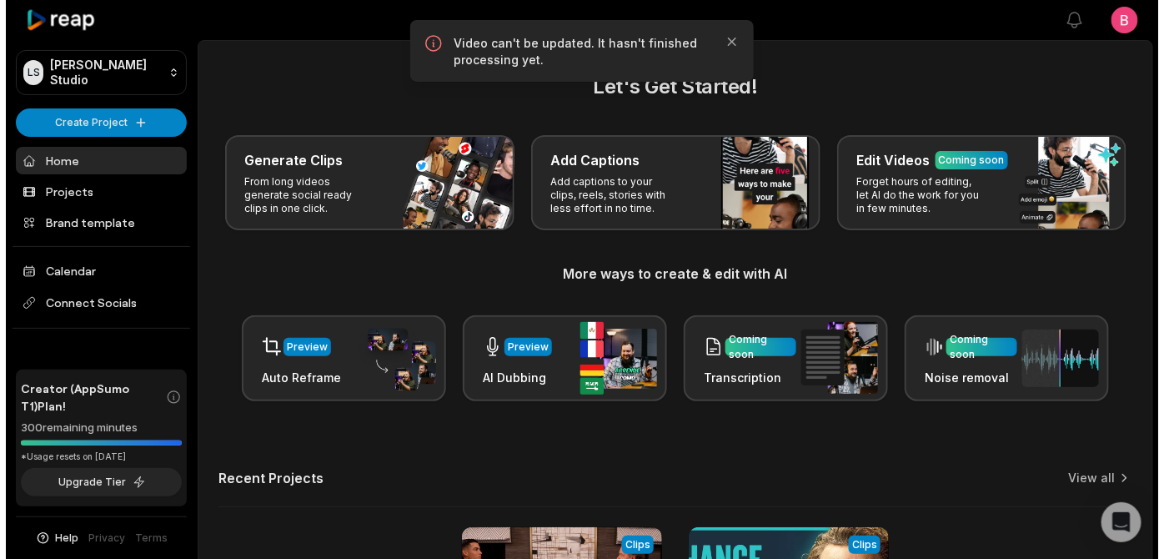
scroll to position [551, 0]
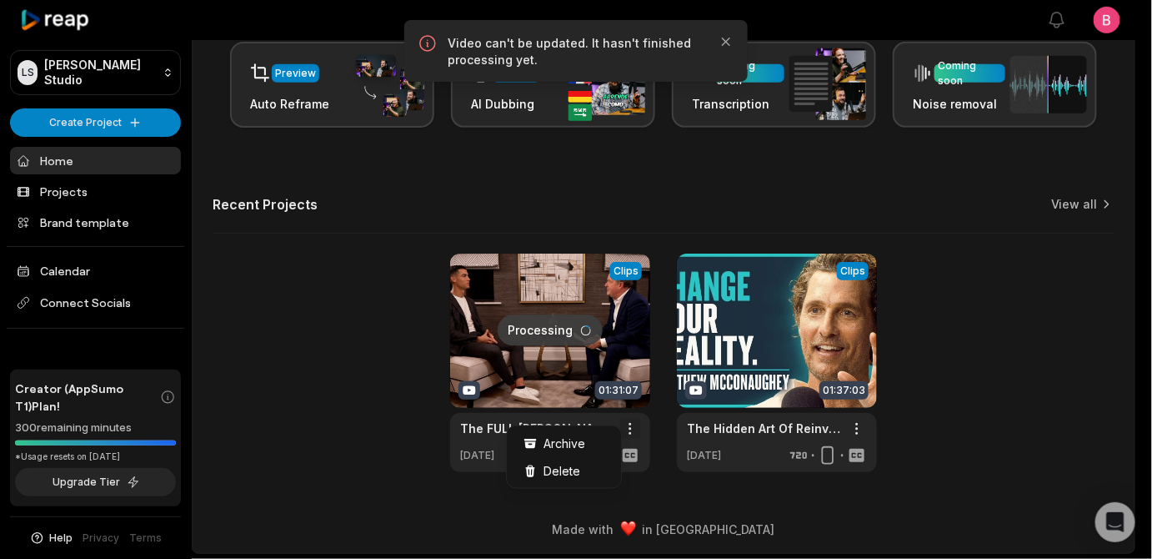
click at [628, 285] on html "[PERSON_NAME] Studio Create Project Home Projects Brand template Calendar Conne…" at bounding box center [576, 5] width 1152 height 559
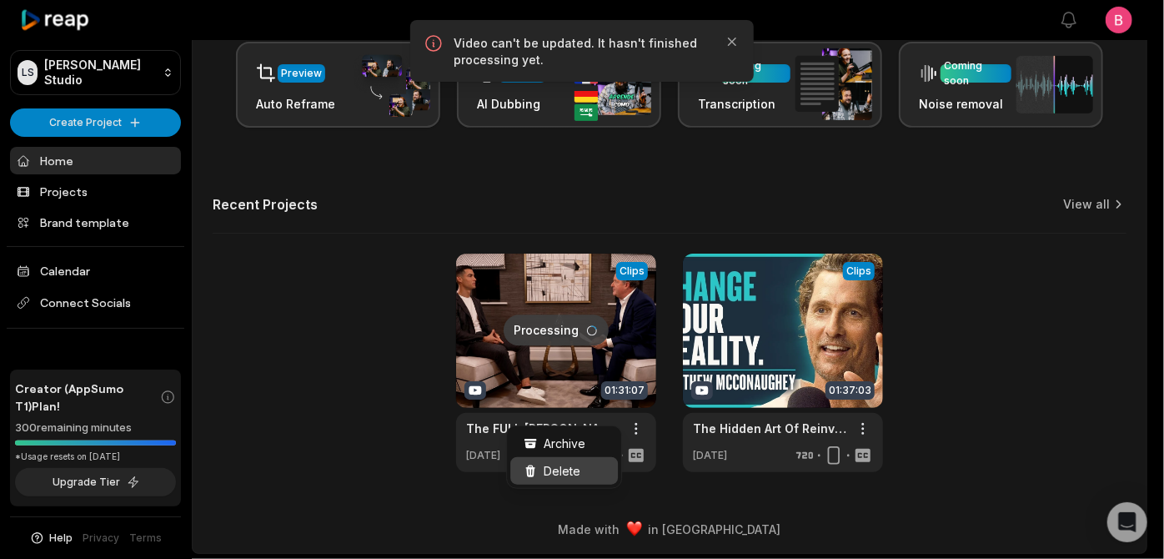
click at [580, 479] on span "Delete" at bounding box center [562, 471] width 37 height 18
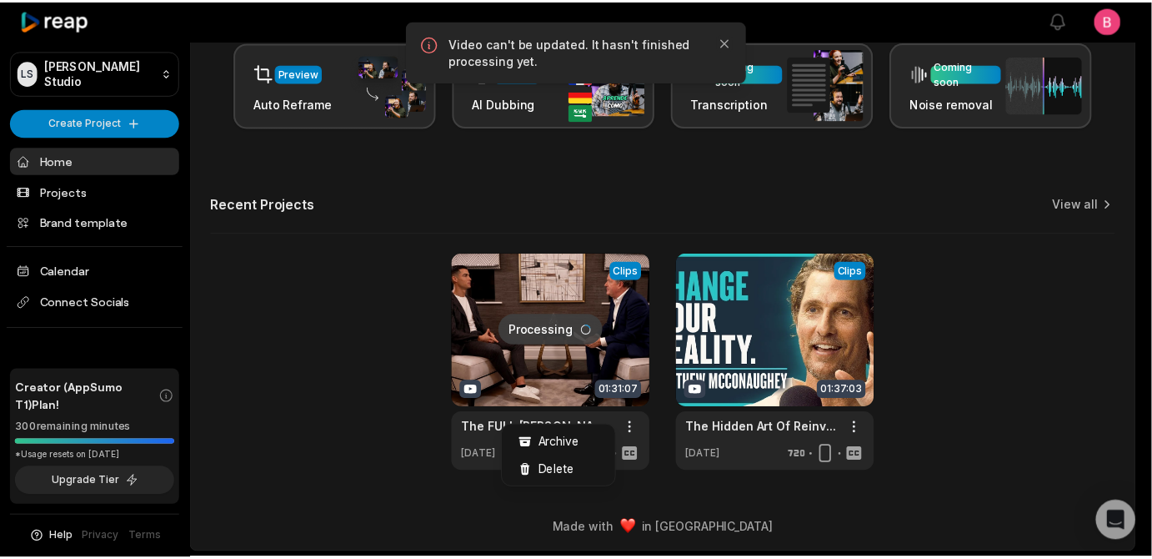
scroll to position [0, 0]
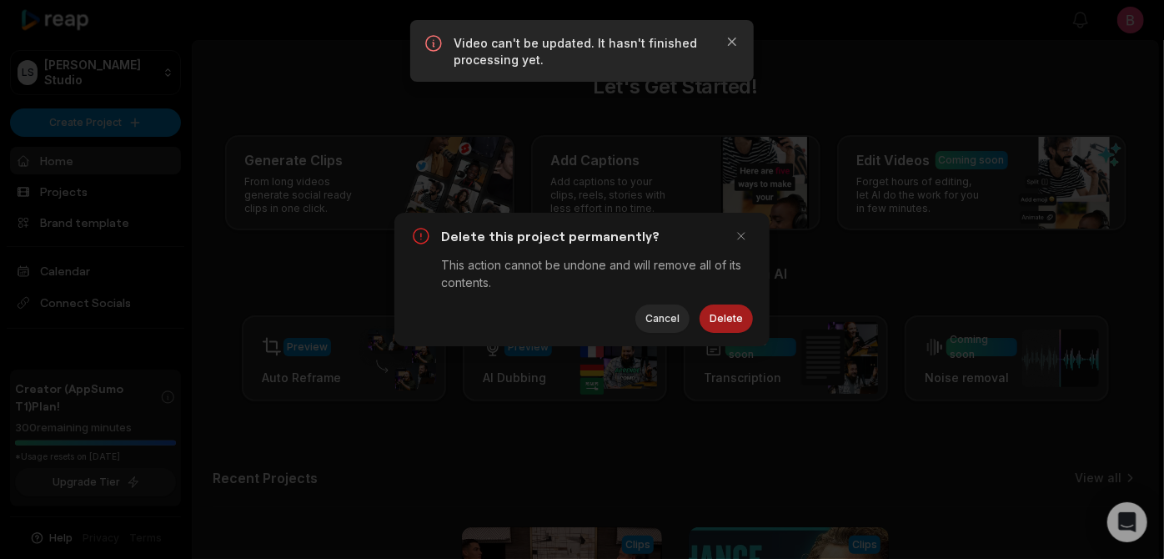
click at [716, 324] on button "Delete" at bounding box center [726, 318] width 53 height 28
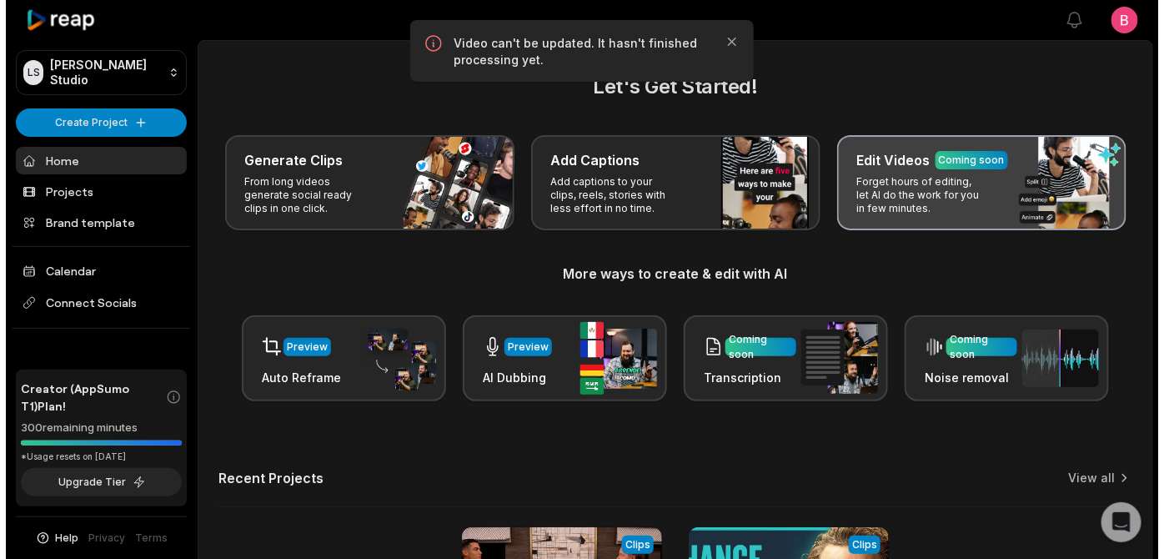
scroll to position [551, 0]
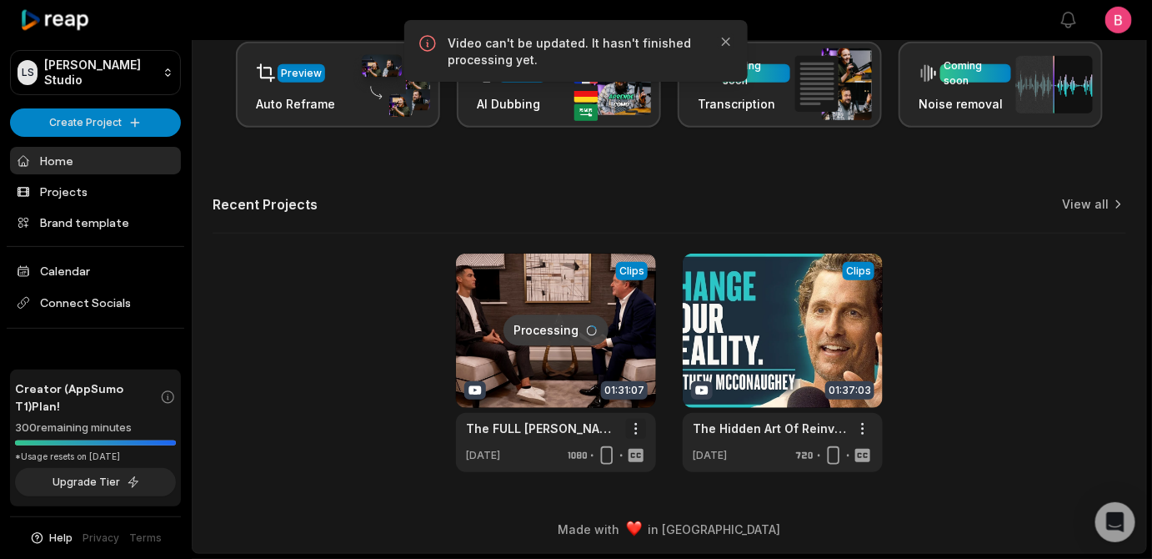
click at [634, 285] on html "[PERSON_NAME] Studio Create Project Home Projects Brand template Calendar Conne…" at bounding box center [576, 5] width 1152 height 559
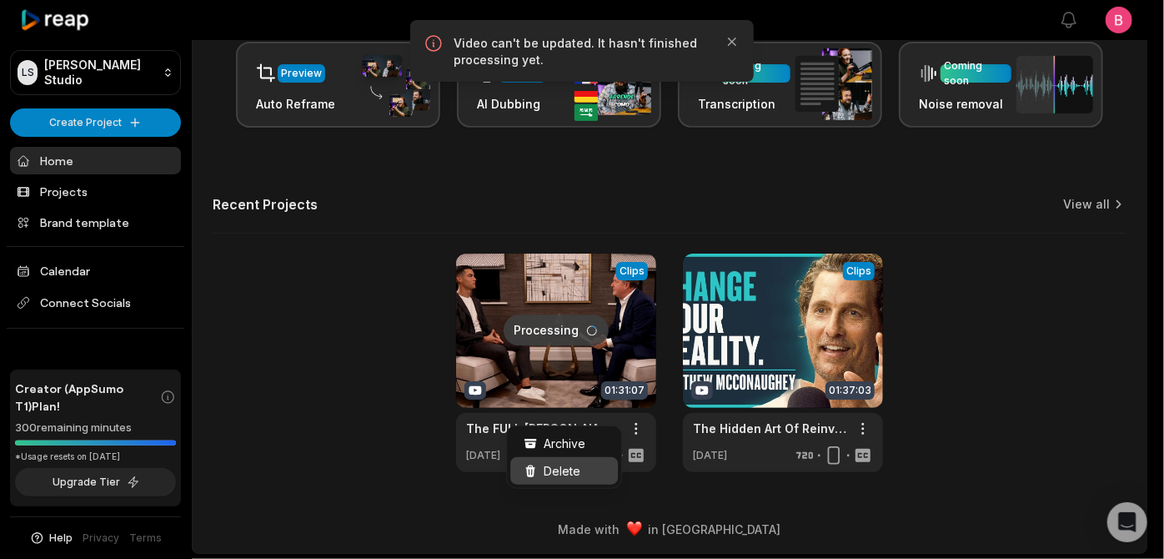
click at [600, 484] on div "Delete" at bounding box center [564, 471] width 108 height 28
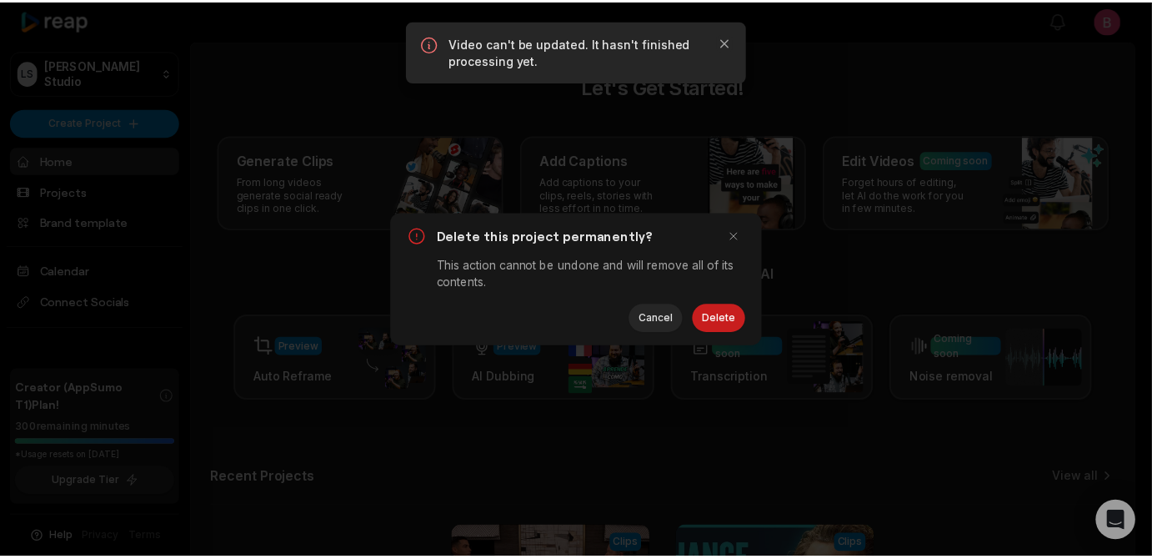
scroll to position [0, 0]
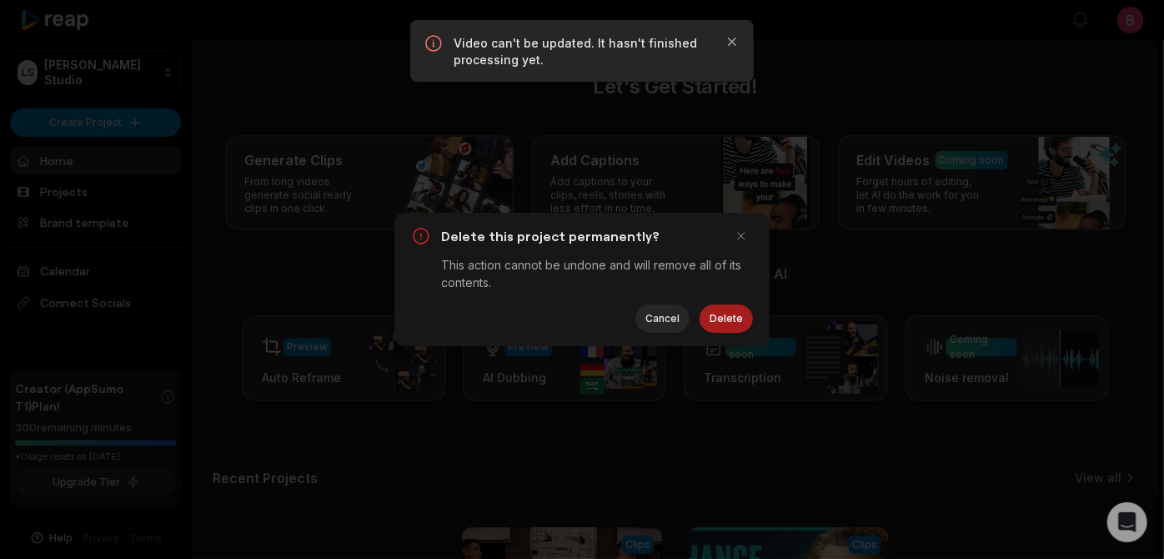
click at [711, 333] on button "Delete" at bounding box center [726, 318] width 53 height 28
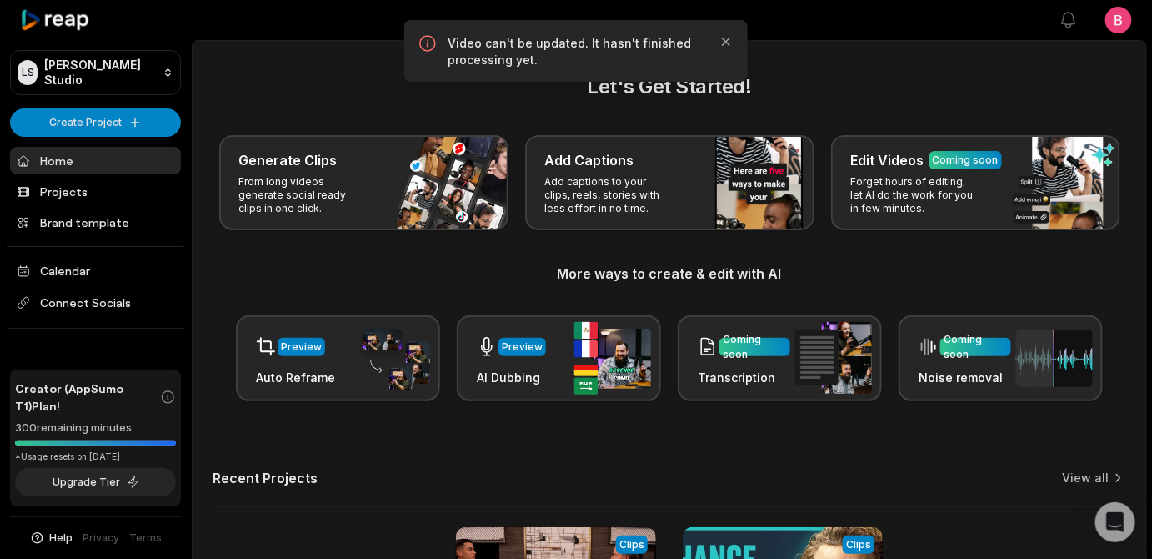
scroll to position [551, 0]
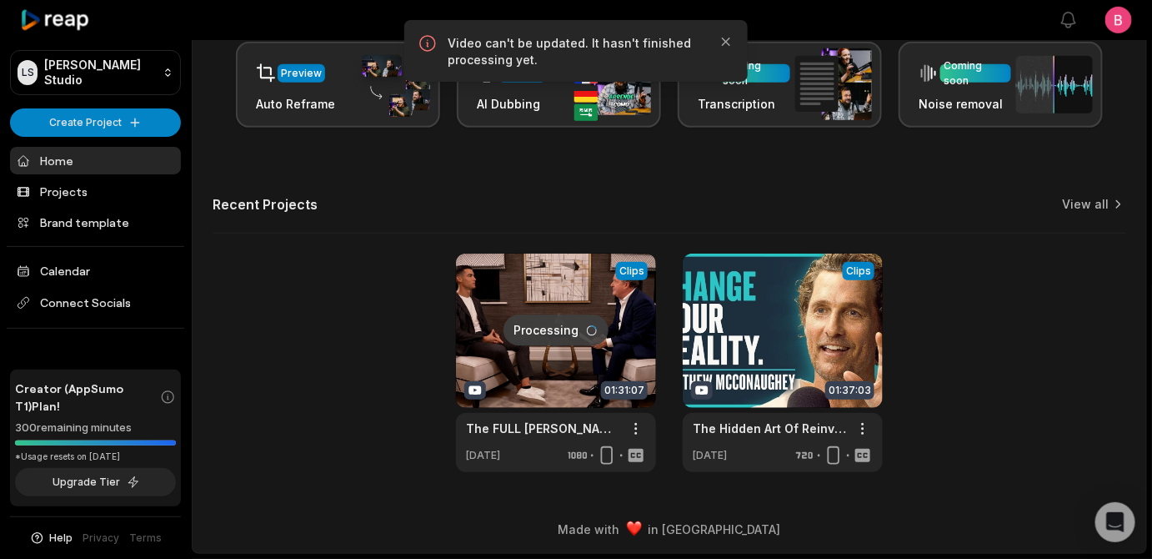
click at [563, 275] on link at bounding box center [556, 362] width 200 height 218
